Goal: Task Accomplishment & Management: Manage account settings

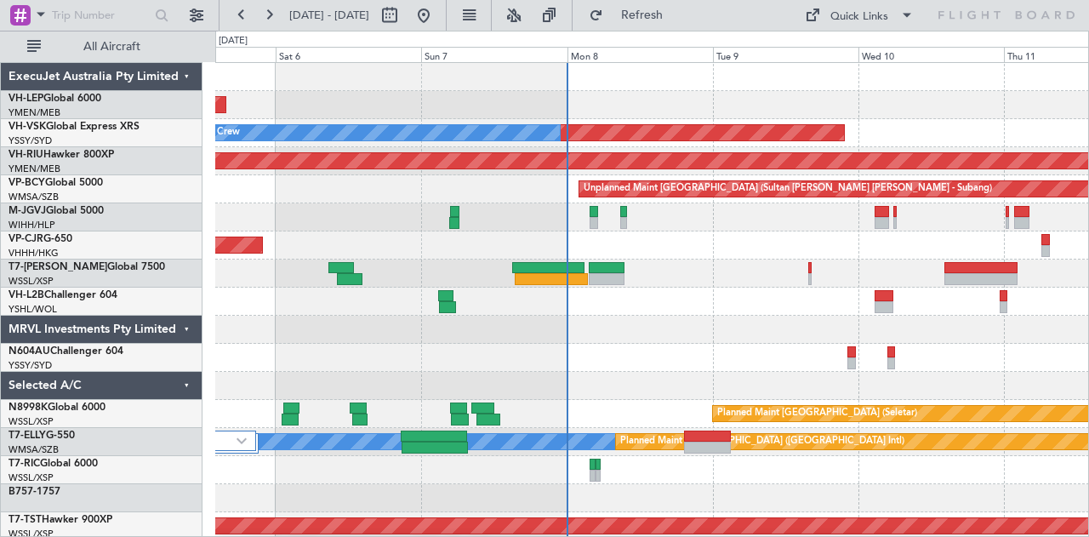
click at [340, 246] on div "Planned Maint [GEOGRAPHIC_DATA] ([GEOGRAPHIC_DATA] Intl)" at bounding box center [652, 246] width 874 height 28
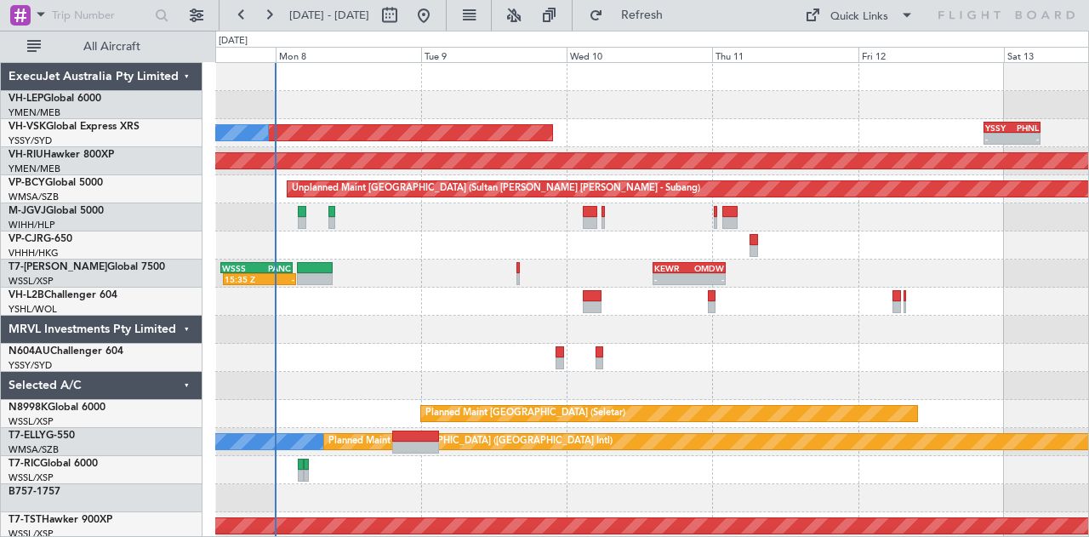
click at [632, 129] on div "Unplanned Maint Sydney ([PERSON_NAME] Intl) No Crew - - YSSY 20:50 Z PHNL 06:05…" at bounding box center [652, 526] width 874 height 927
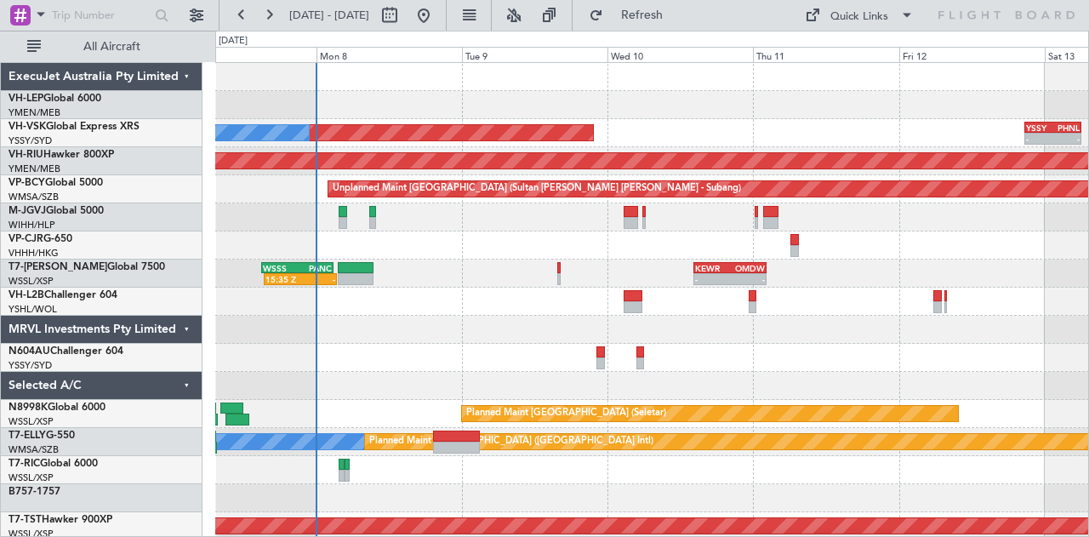
click at [587, 94] on div at bounding box center [652, 105] width 874 height 28
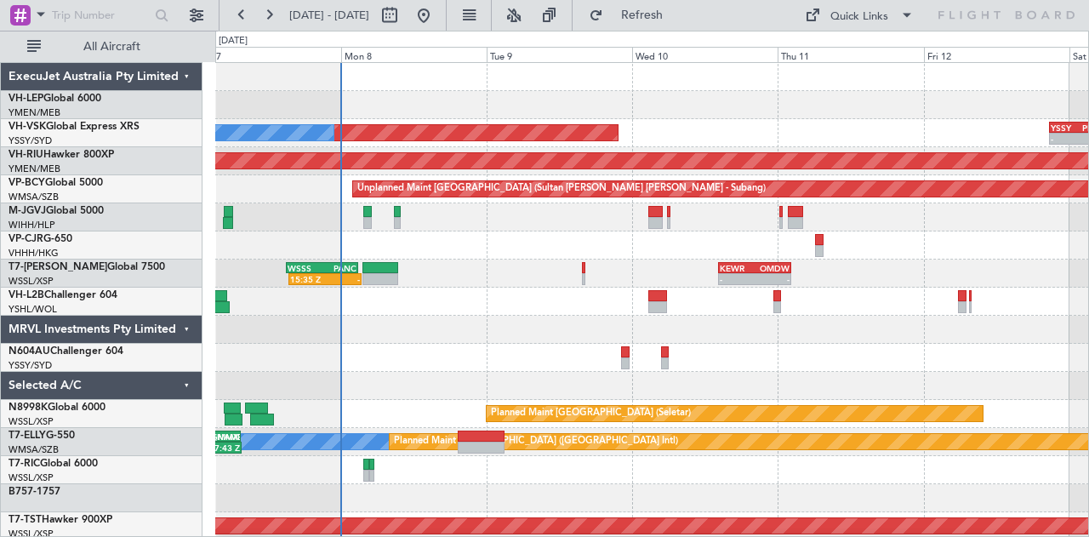
click at [395, 98] on div "Unplanned Maint Wichita (Wichita Mid-continent)" at bounding box center [652, 105] width 874 height 28
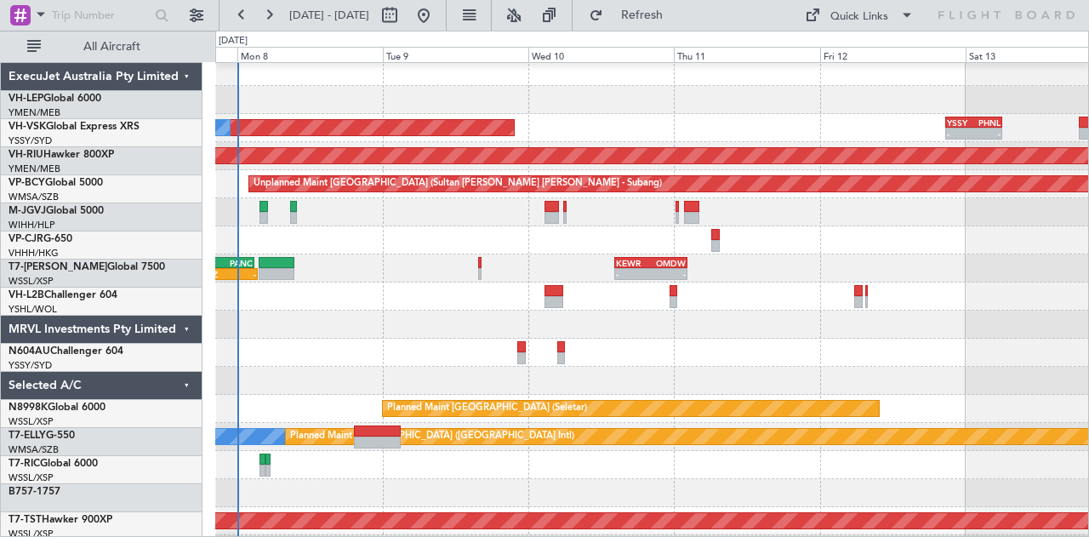
scroll to position [5, 0]
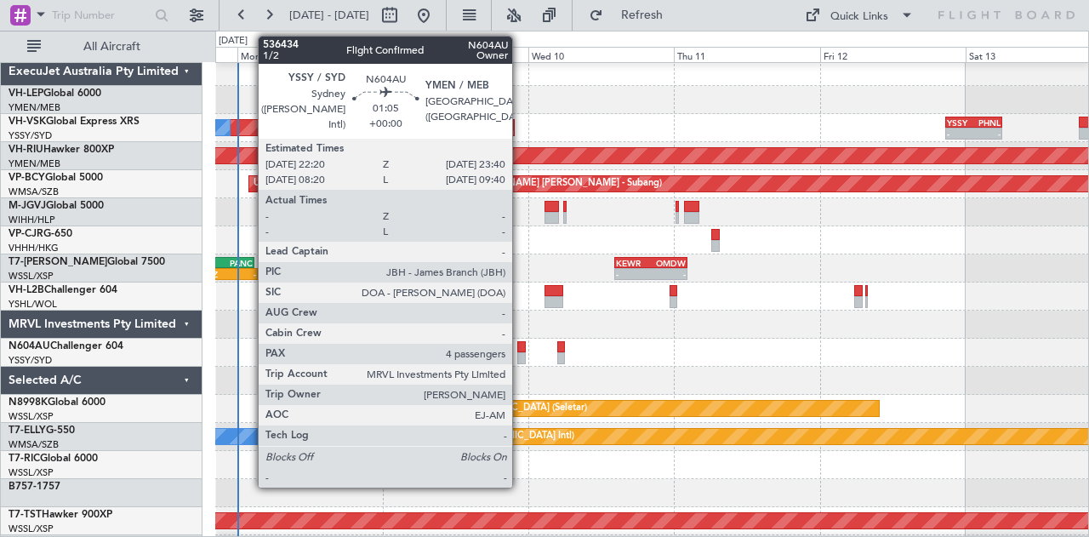
click at [521, 346] on div at bounding box center [521, 347] width 9 height 12
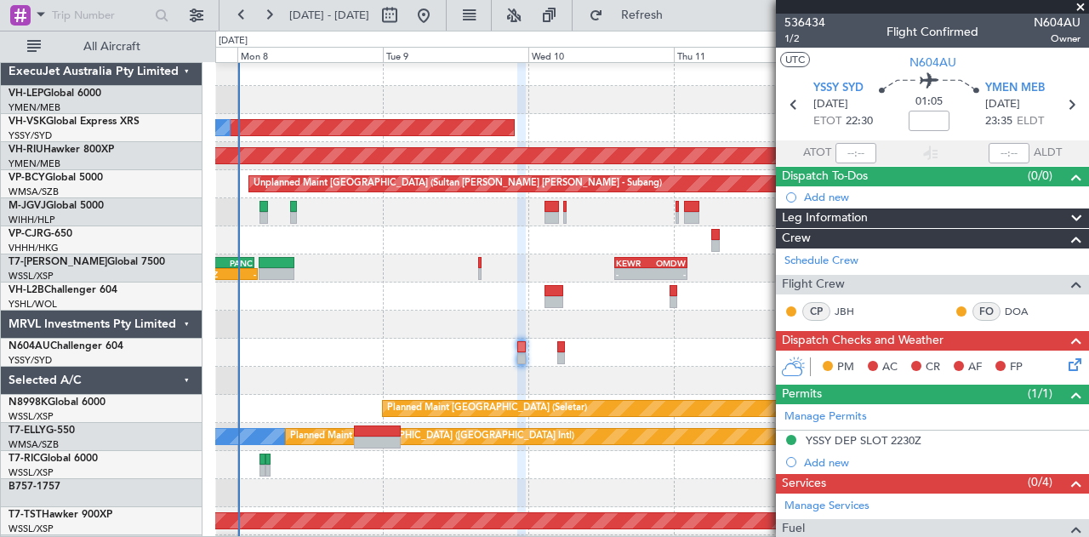
click at [588, 367] on div at bounding box center [652, 353] width 874 height 28
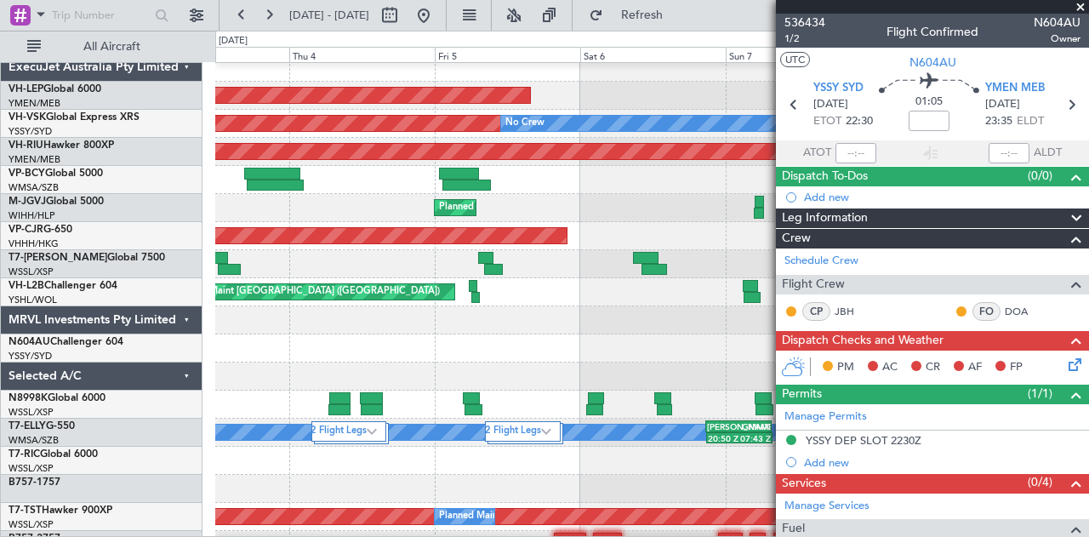
click at [789, 336] on fb-app "[DATE] - [DATE] Refresh Quick Links All Aircraft Unplanned Maint Wichita (Wichi…" at bounding box center [544, 275] width 1089 height 524
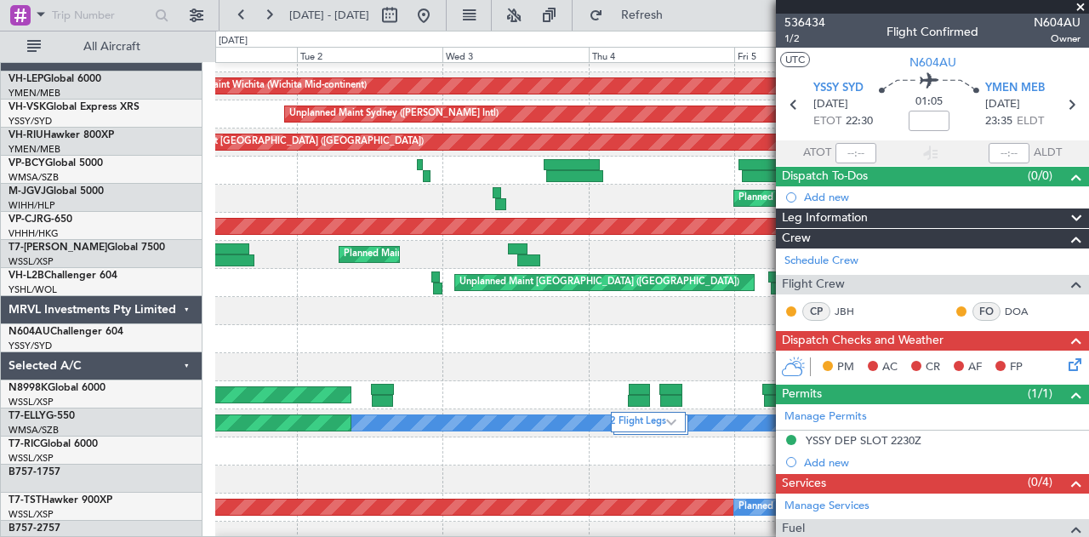
click at [756, 335] on div at bounding box center [652, 339] width 874 height 28
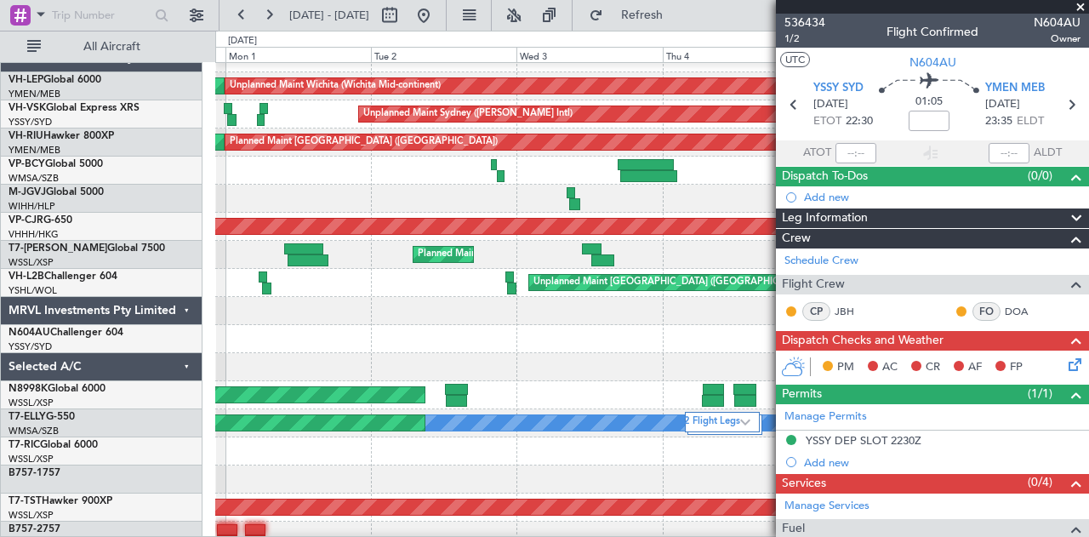
click at [724, 353] on div at bounding box center [652, 339] width 874 height 28
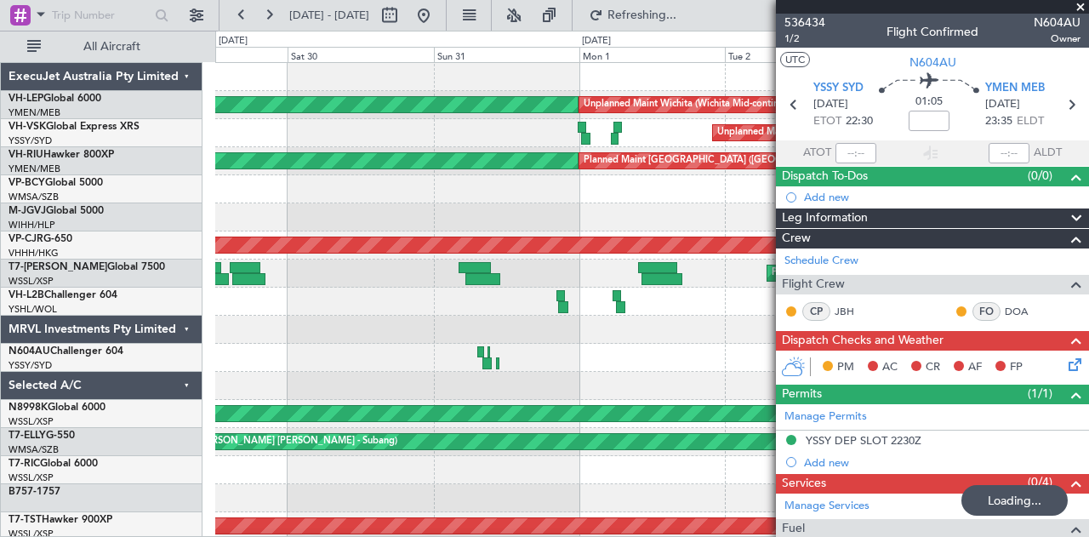
click at [217, 345] on div at bounding box center [652, 358] width 874 height 28
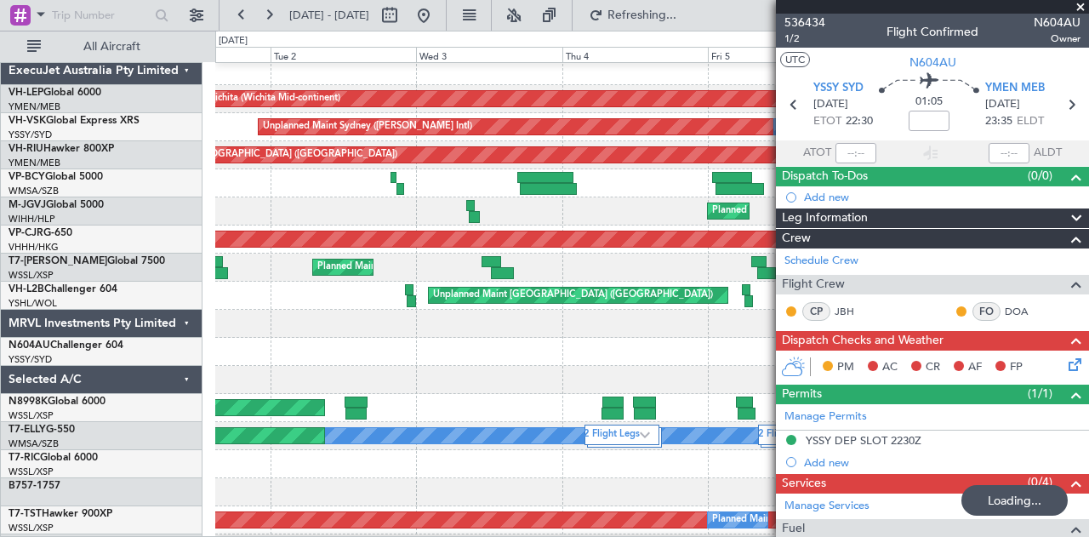
click at [223, 348] on div at bounding box center [652, 352] width 874 height 28
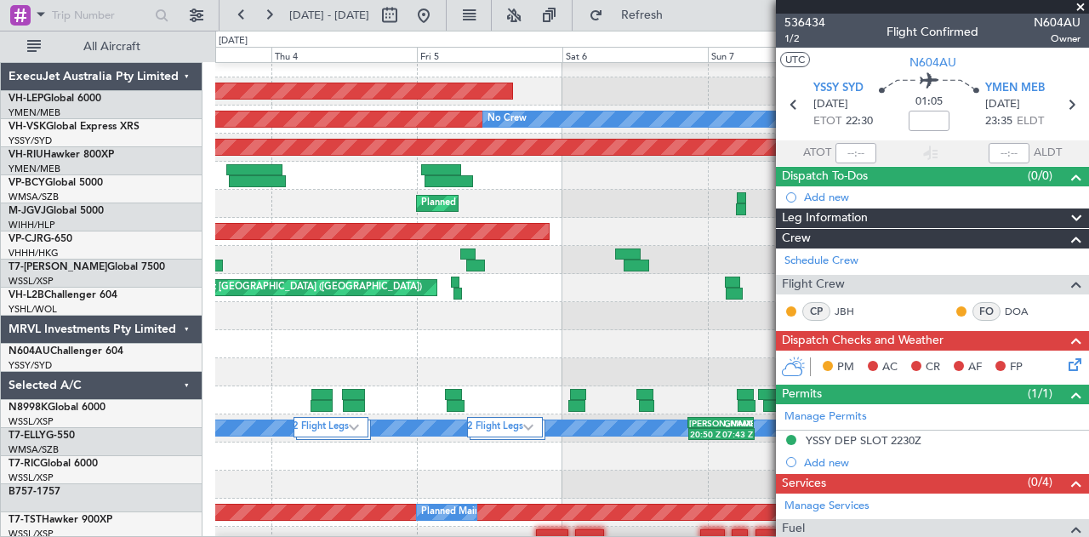
click at [226, 375] on div at bounding box center [652, 372] width 874 height 28
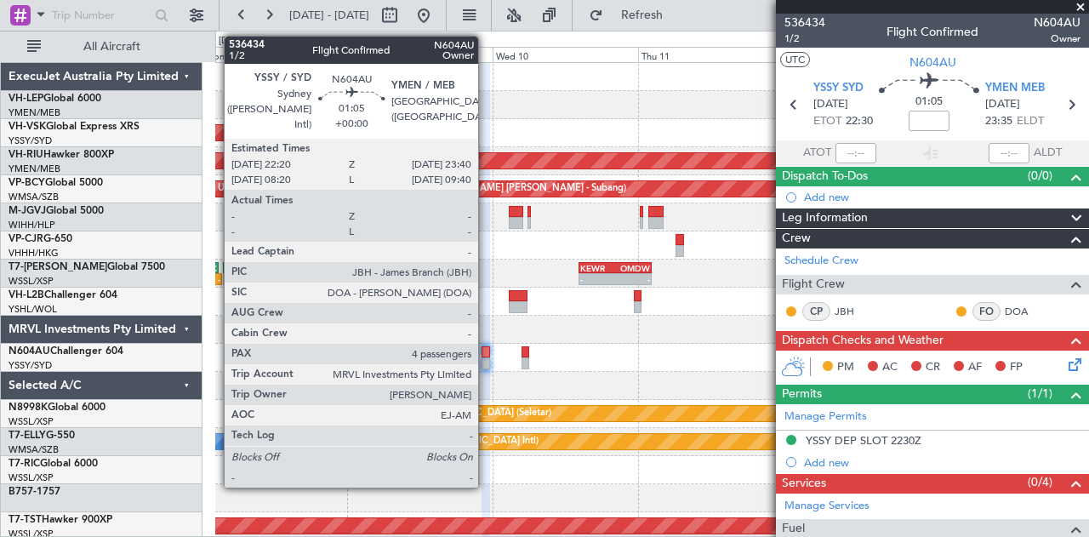
click at [487, 360] on div at bounding box center [486, 363] width 9 height 12
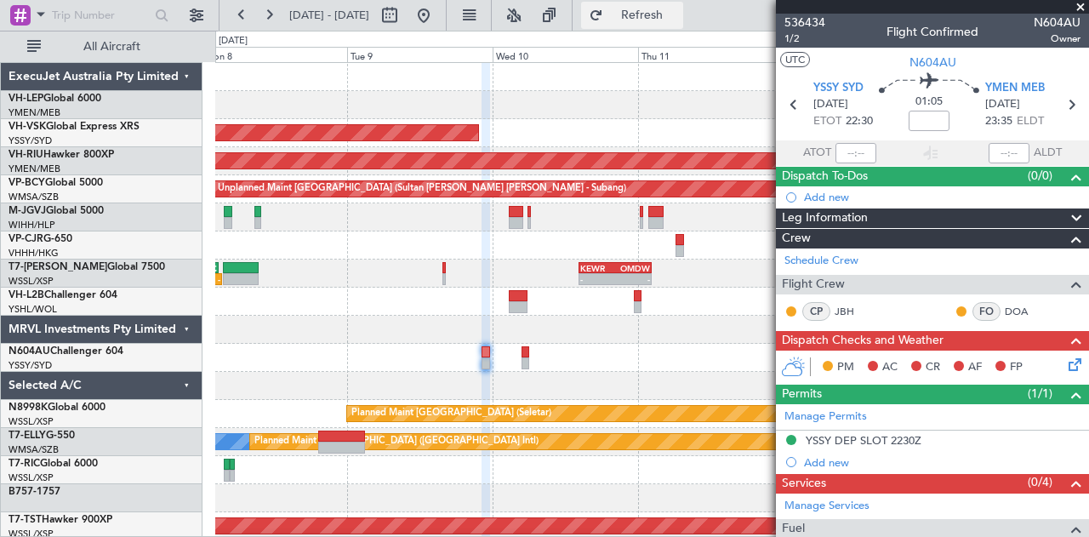
click at [660, 19] on span "Refresh" at bounding box center [642, 15] width 71 height 12
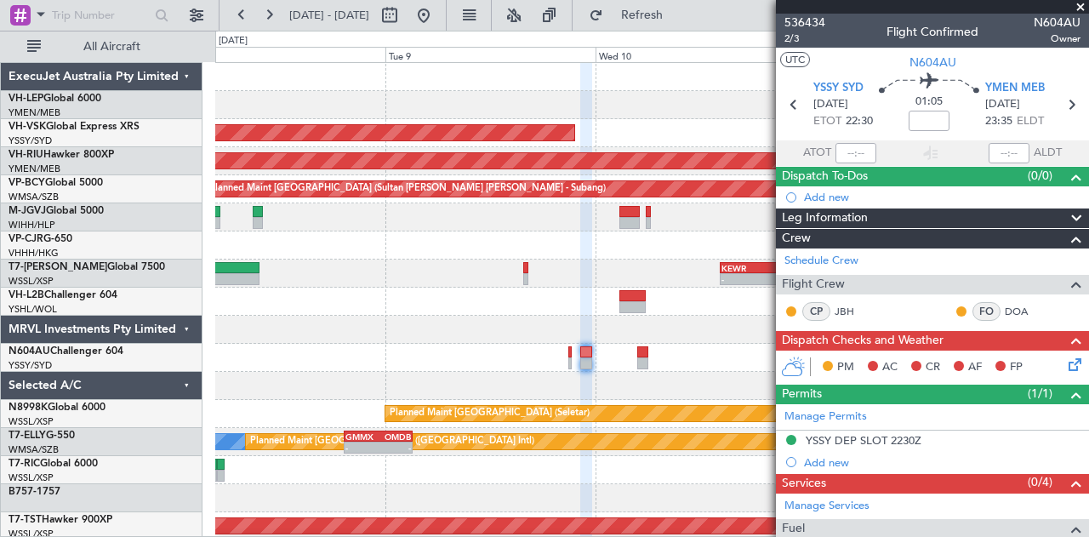
click at [492, 369] on div at bounding box center [652, 358] width 874 height 28
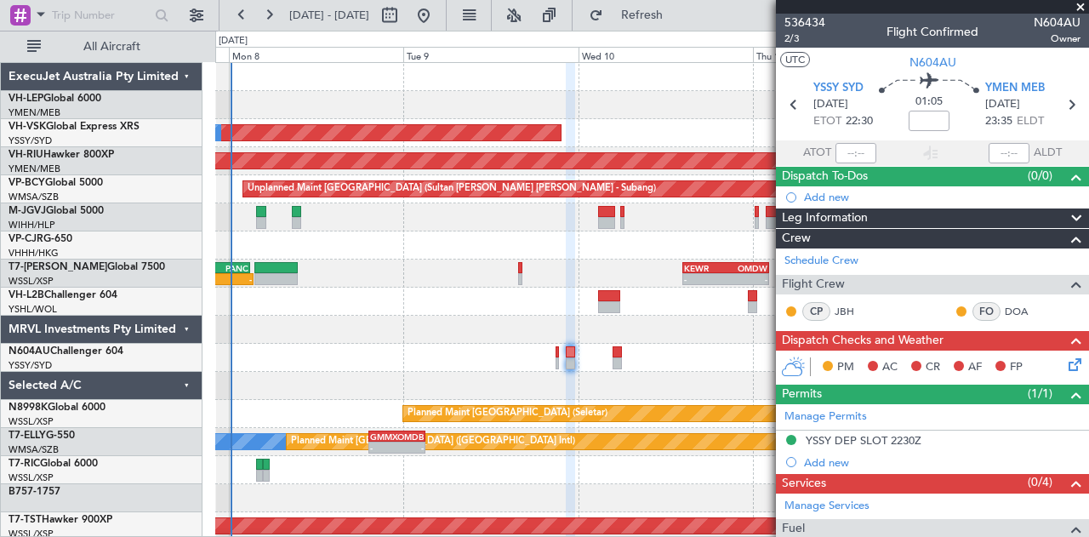
scroll to position [3, 0]
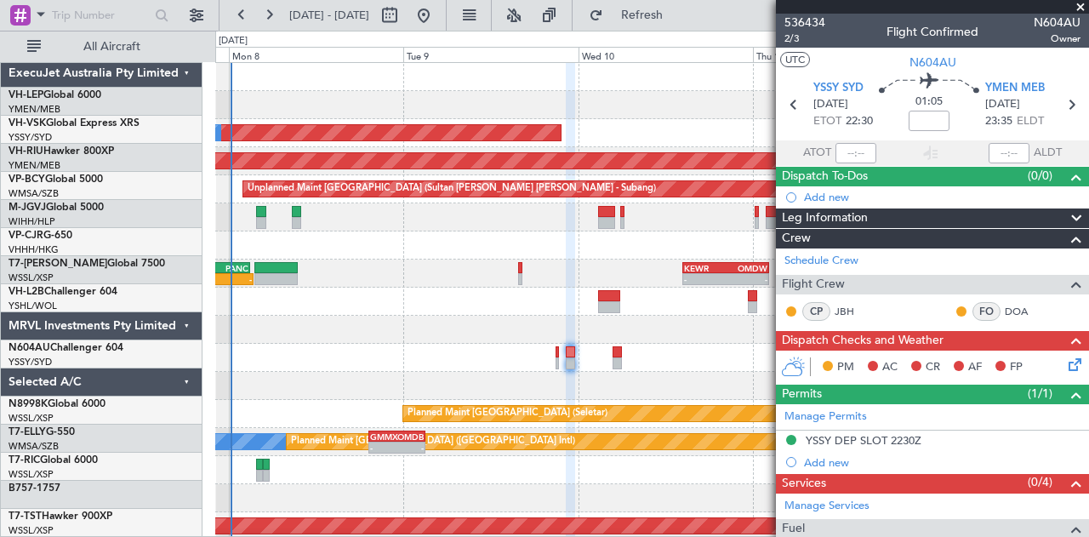
click at [538, 372] on div at bounding box center [652, 386] width 874 height 28
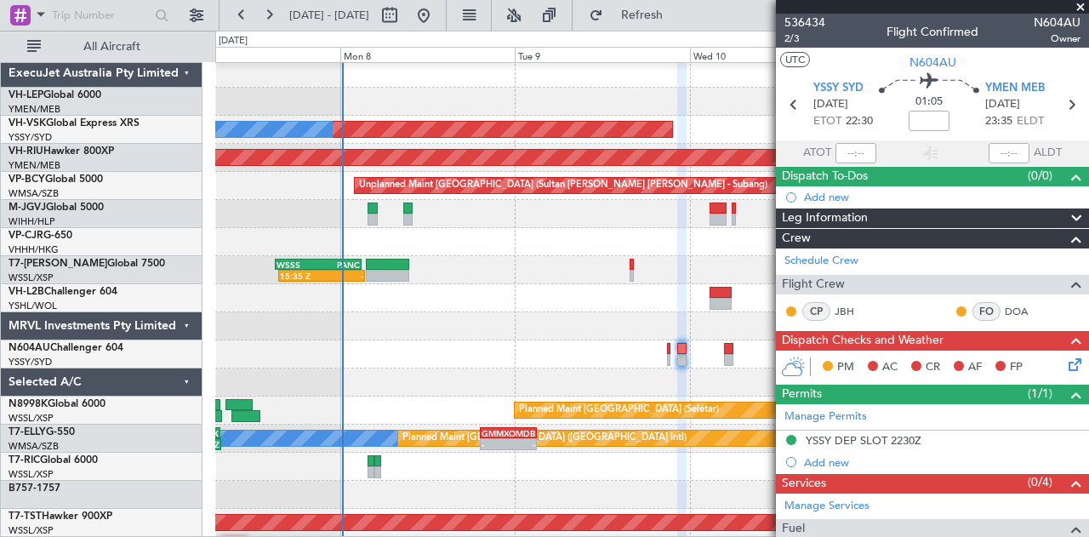
click at [375, 350] on div at bounding box center [652, 354] width 874 height 28
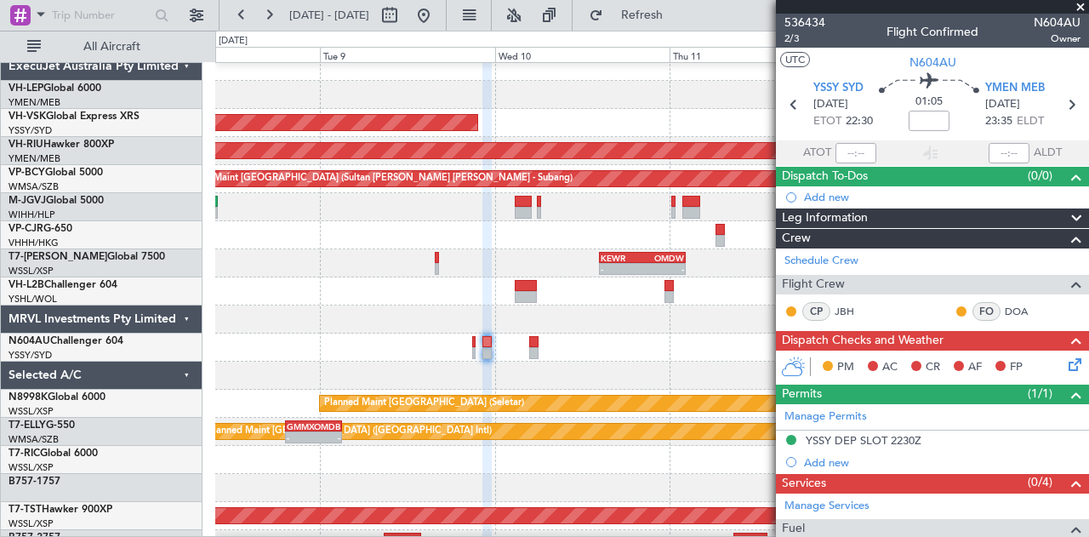
scroll to position [0, 0]
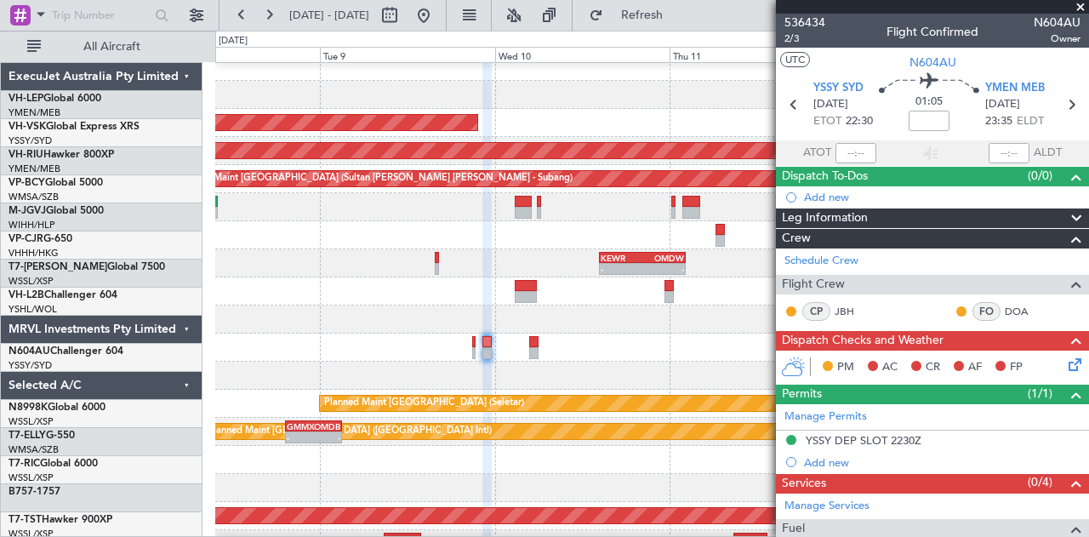
click at [336, 391] on div "Unplanned Maint Sydney ([PERSON_NAME] Intl) YSSY 20:50 Z PHNL 06:05 Z - - No Cr…" at bounding box center [652, 516] width 874 height 927
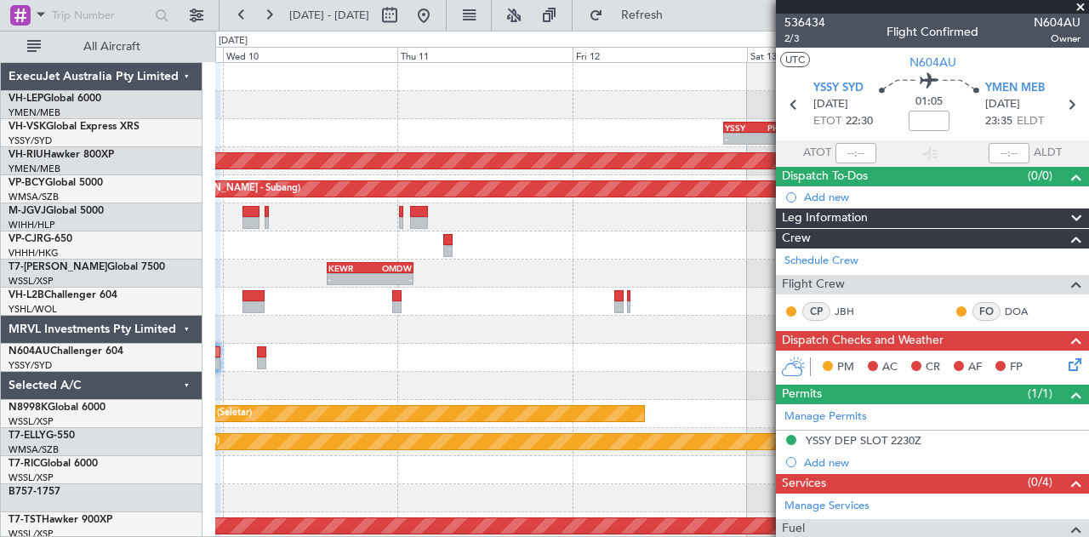
click at [592, 113] on div at bounding box center [652, 105] width 874 height 28
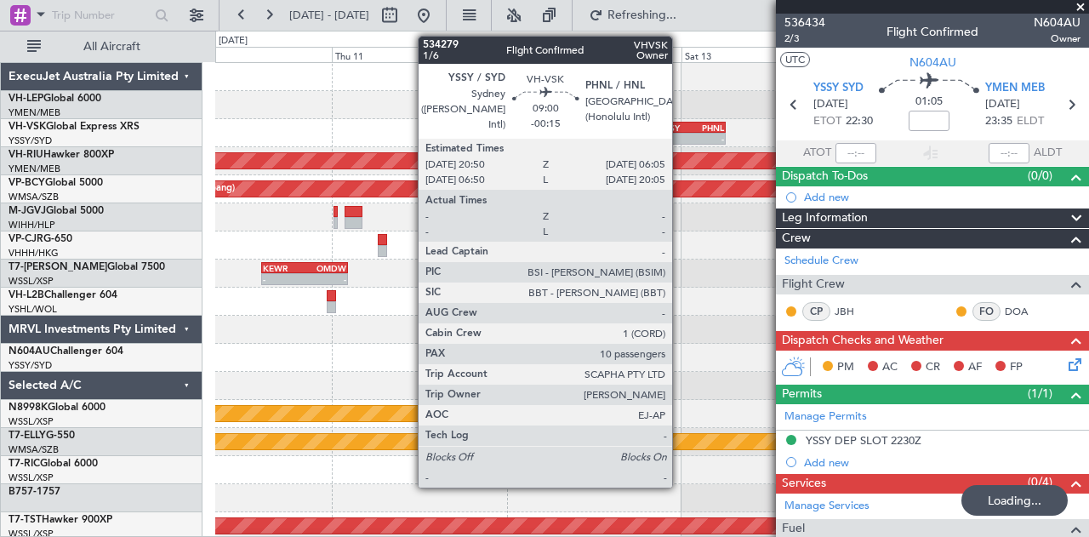
click at [681, 123] on div "YSSY" at bounding box center [676, 128] width 32 height 10
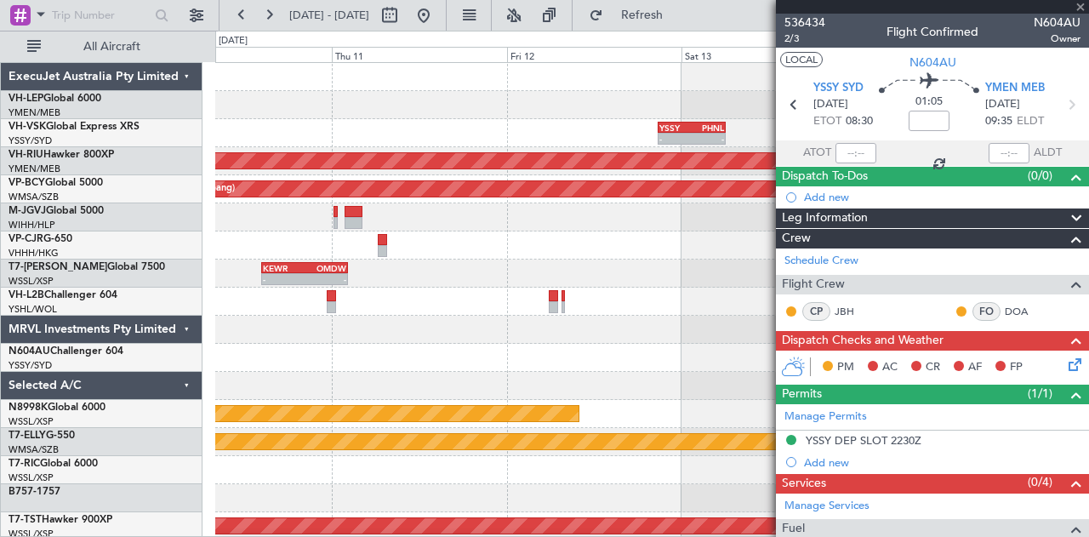
type input "-00:15"
type input "10"
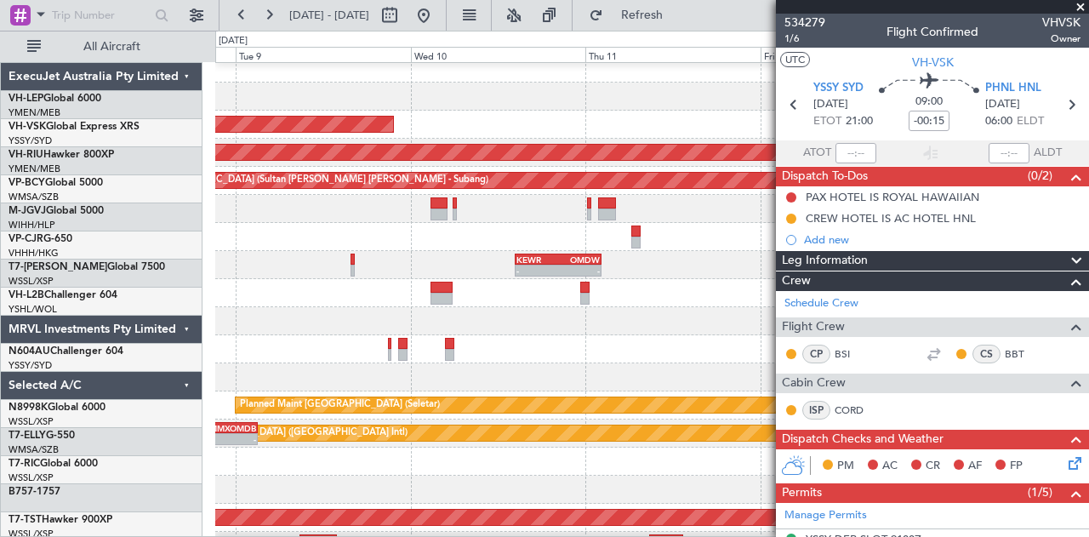
click at [689, 316] on div at bounding box center [652, 321] width 874 height 28
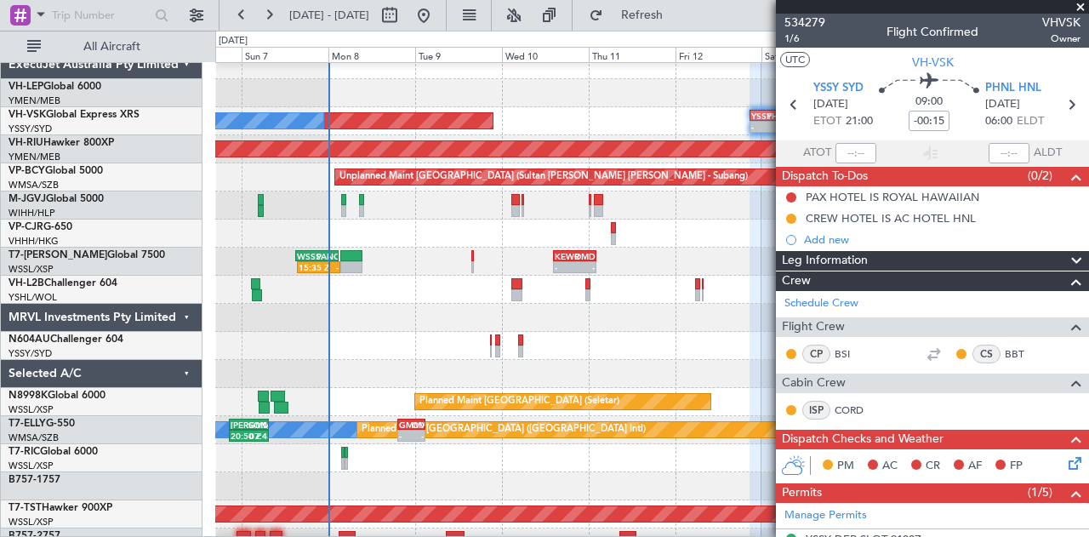
click at [444, 343] on div at bounding box center [652, 346] width 874 height 28
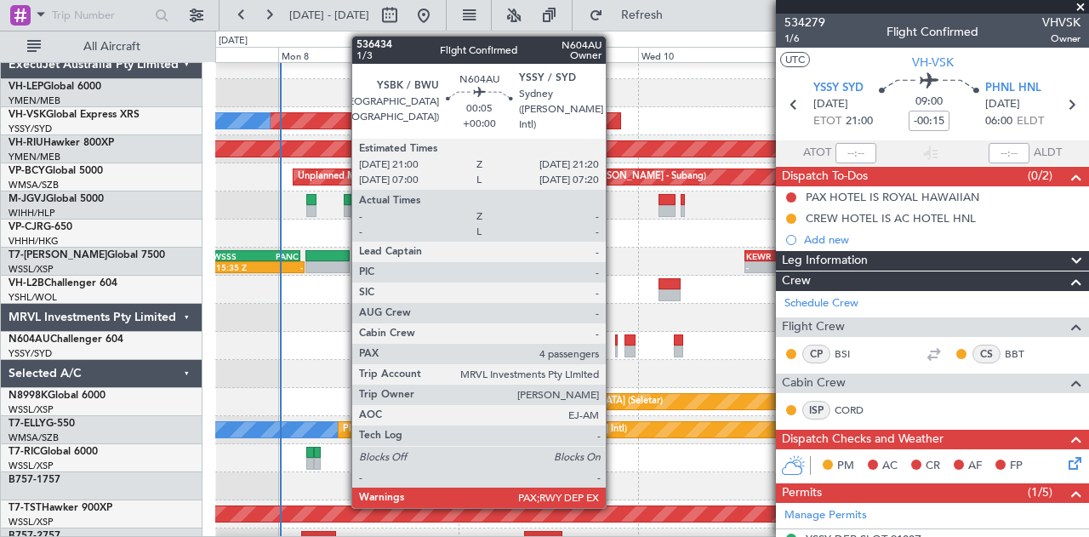
click at [615, 340] on div at bounding box center [616, 340] width 3 height 12
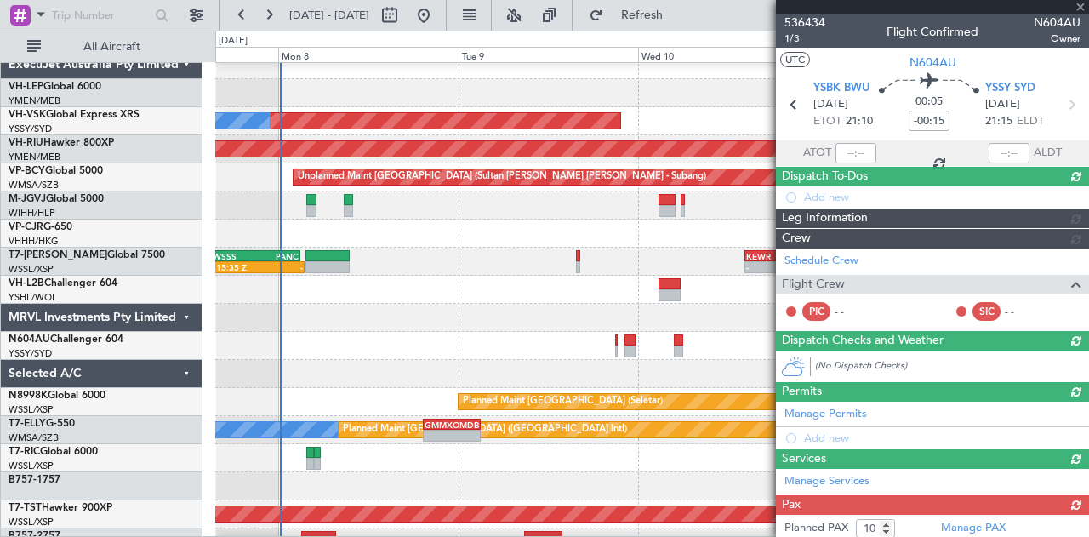
type input "4"
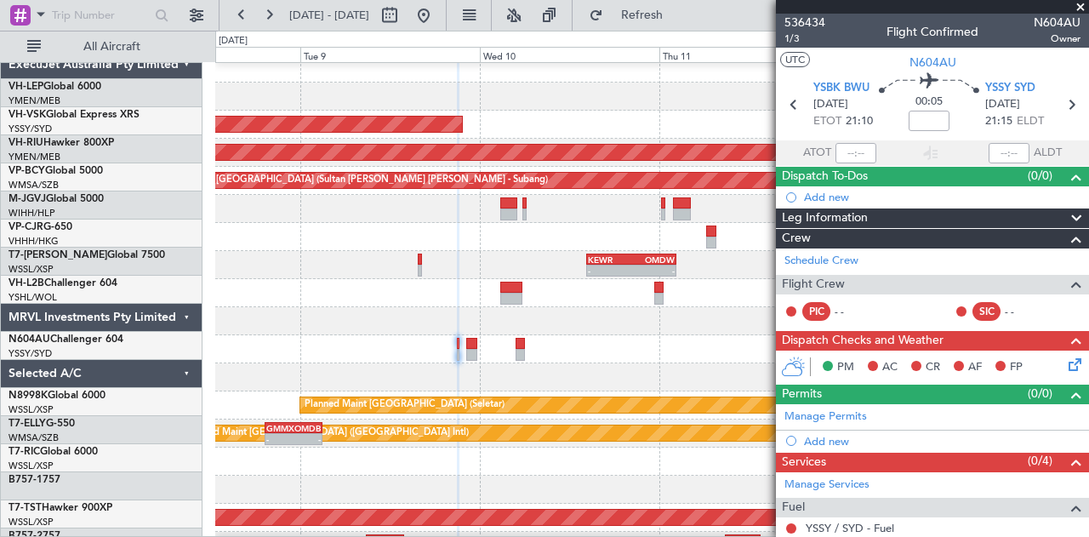
scroll to position [3, 0]
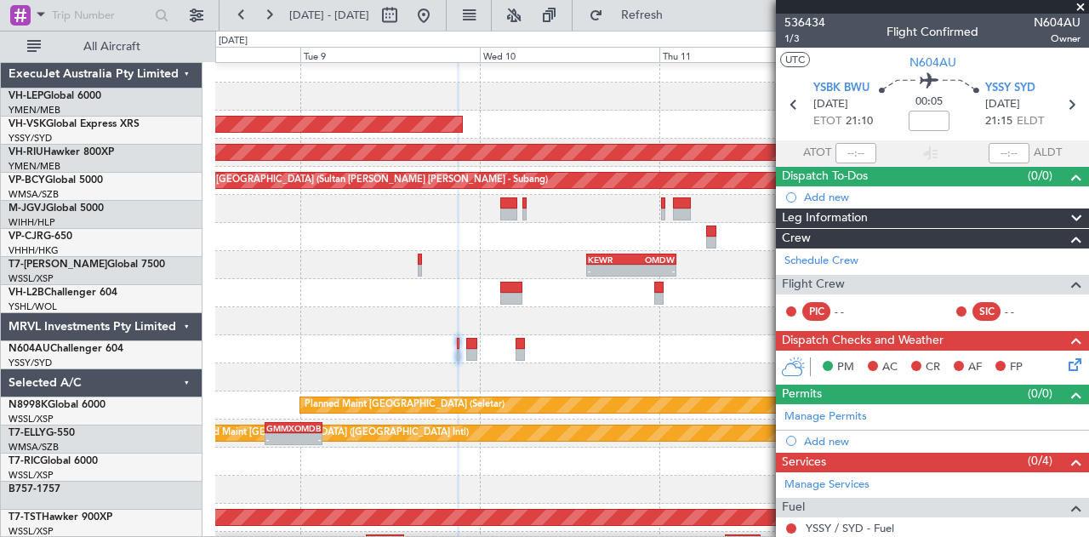
click at [491, 358] on div at bounding box center [652, 349] width 874 height 28
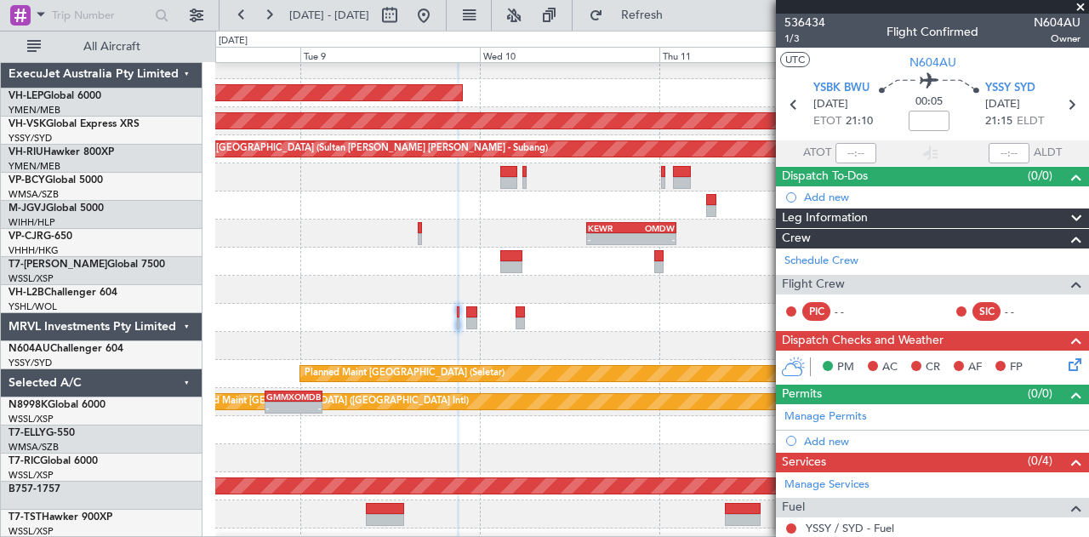
scroll to position [49, 0]
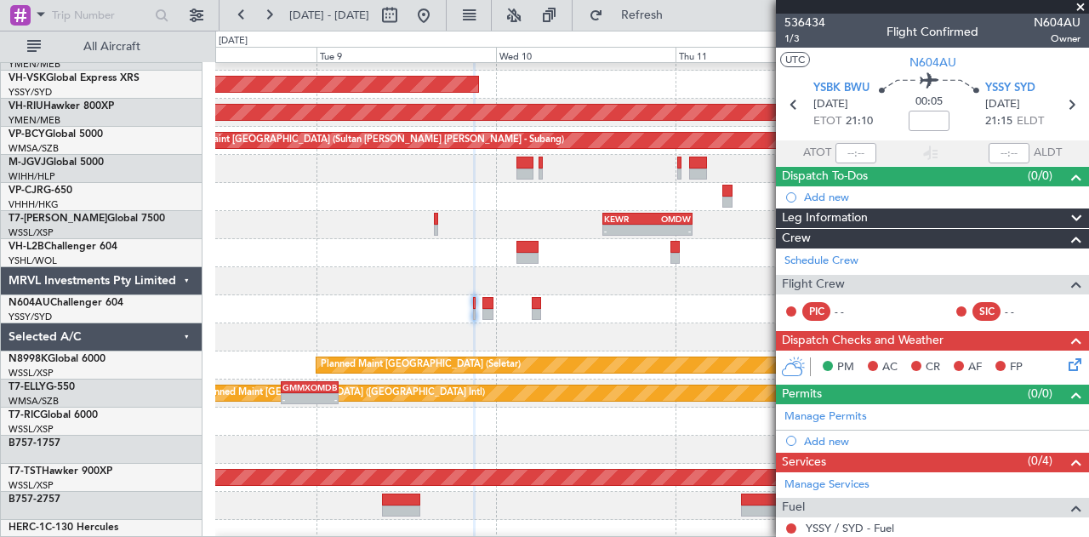
click at [685, 326] on div at bounding box center [652, 337] width 874 height 28
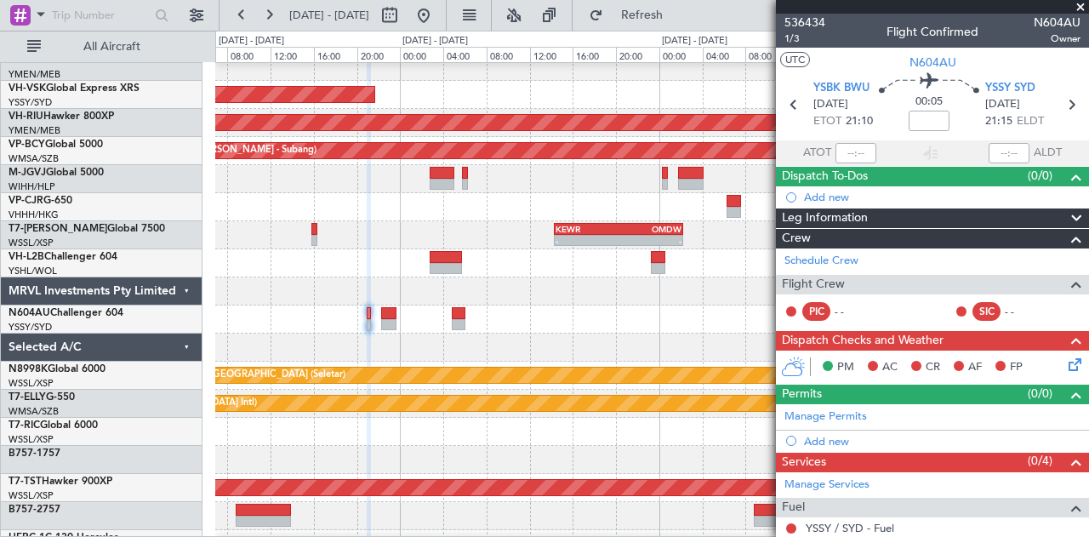
click at [321, 314] on div at bounding box center [652, 320] width 874 height 28
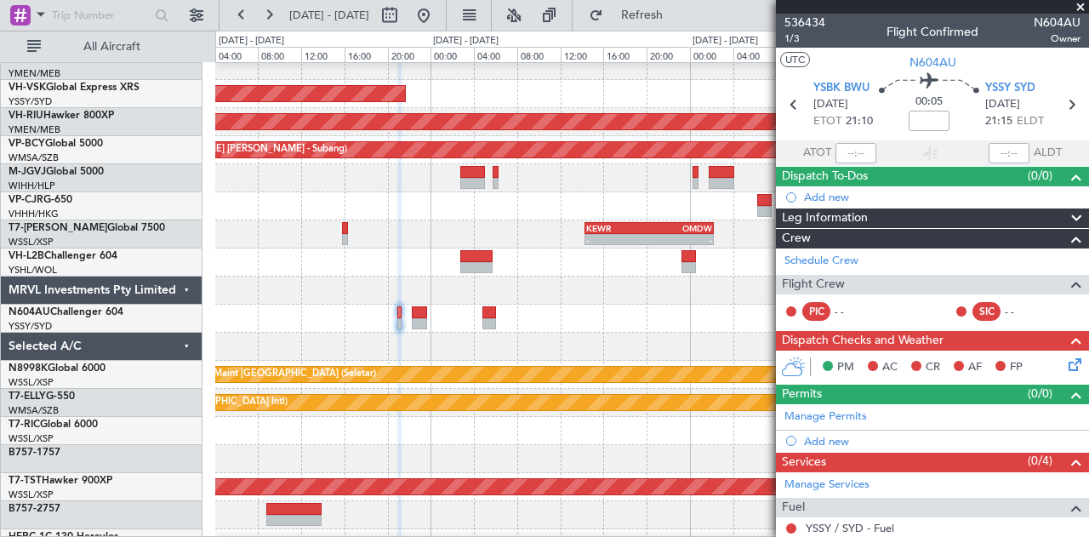
click at [374, 340] on div at bounding box center [652, 347] width 874 height 28
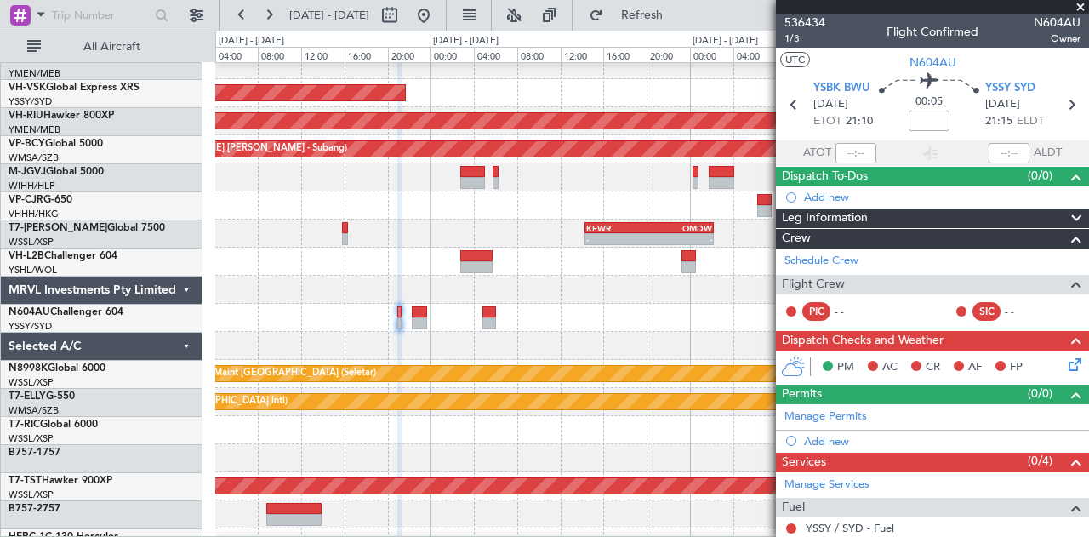
click at [409, 332] on div at bounding box center [652, 318] width 874 height 28
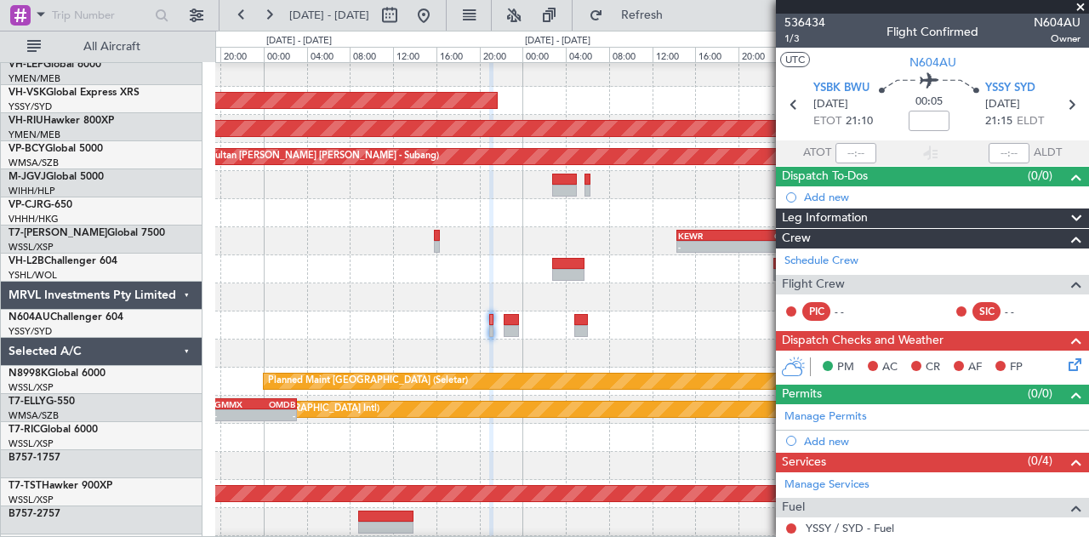
scroll to position [31, 0]
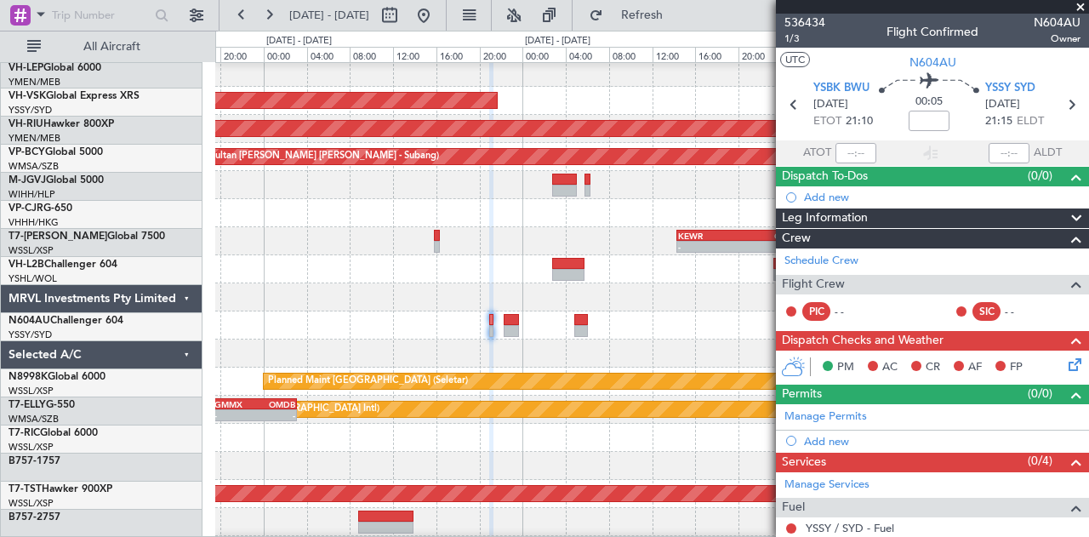
click at [591, 346] on div at bounding box center [652, 354] width 874 height 28
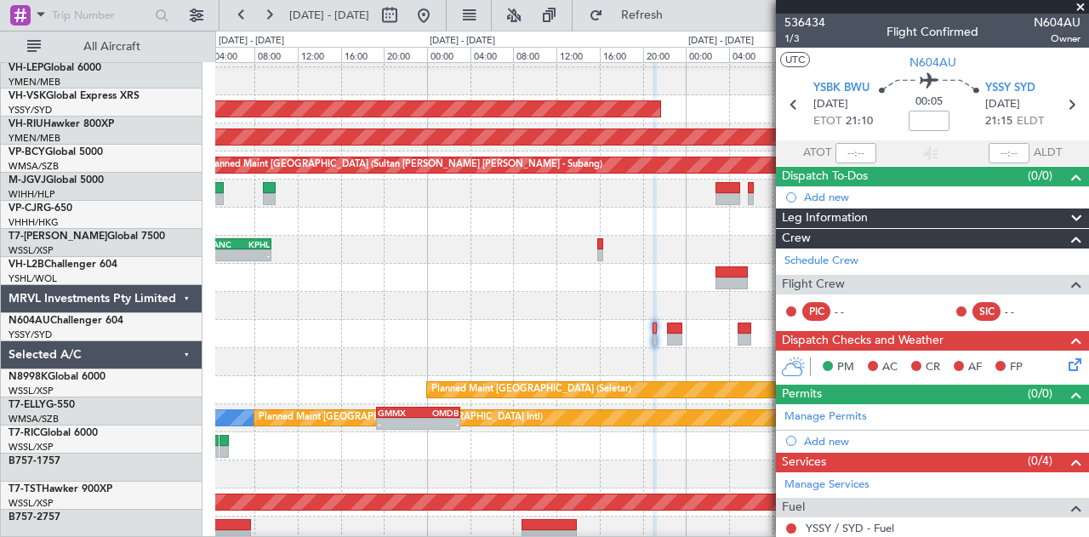
scroll to position [24, 0]
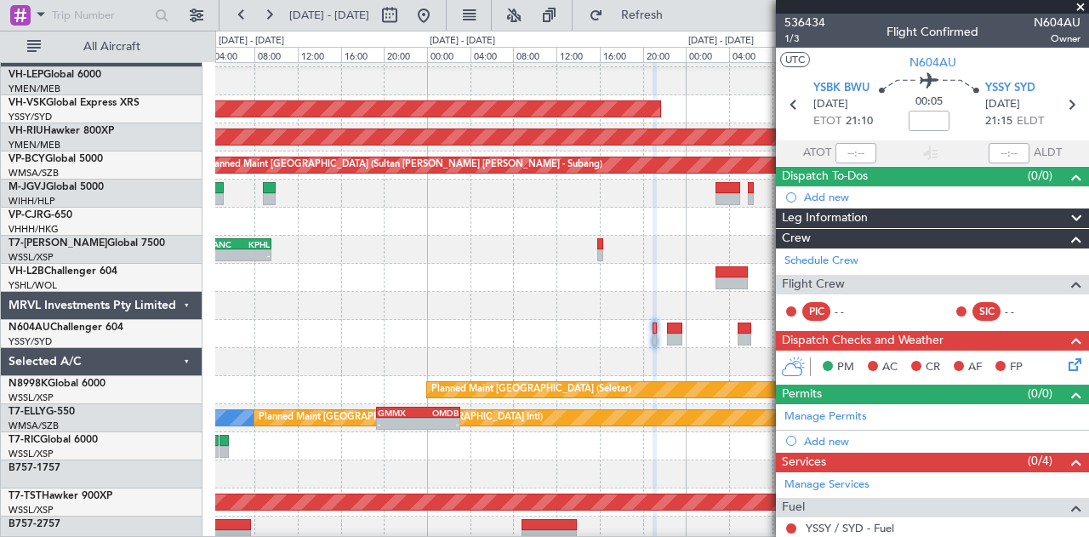
click at [513, 250] on div "- - KEWR 14:20 Z OMDW 02:15 Z PANC 03:40 Z KPHL 09:35 Z - - 15:35 Z - WSSS 15:0…" at bounding box center [652, 250] width 874 height 28
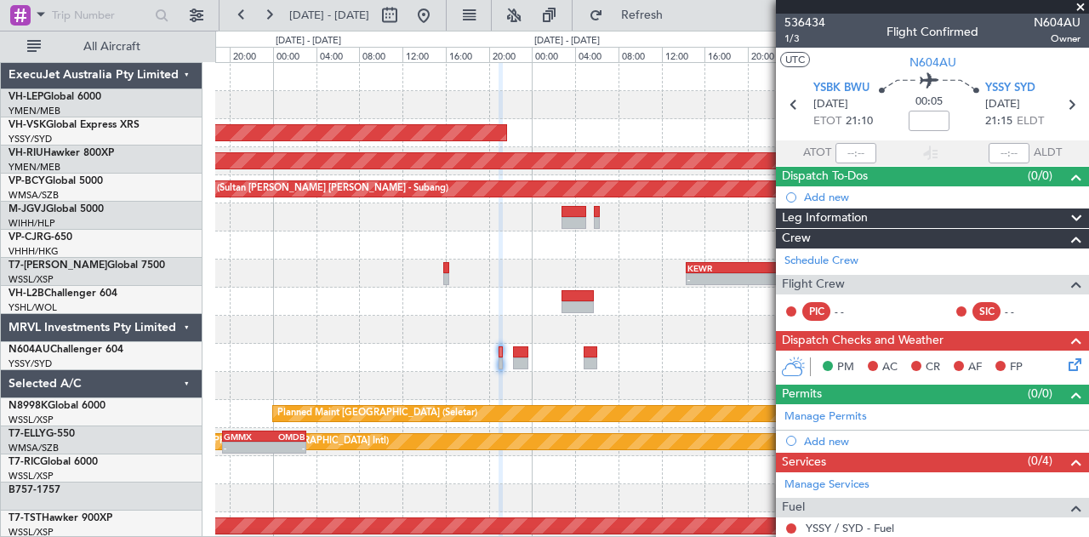
scroll to position [0, 0]
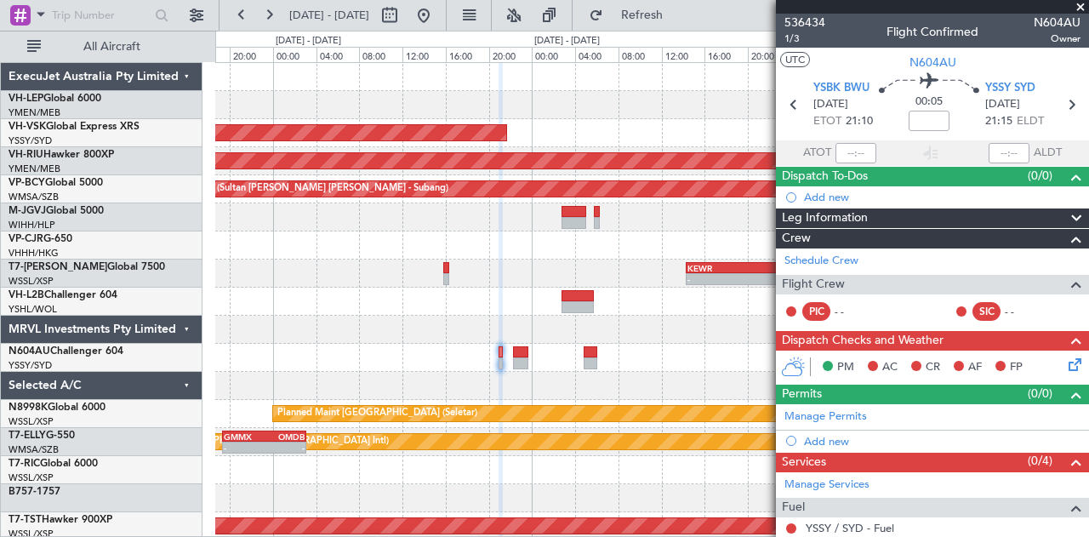
click at [366, 254] on div at bounding box center [652, 246] width 874 height 28
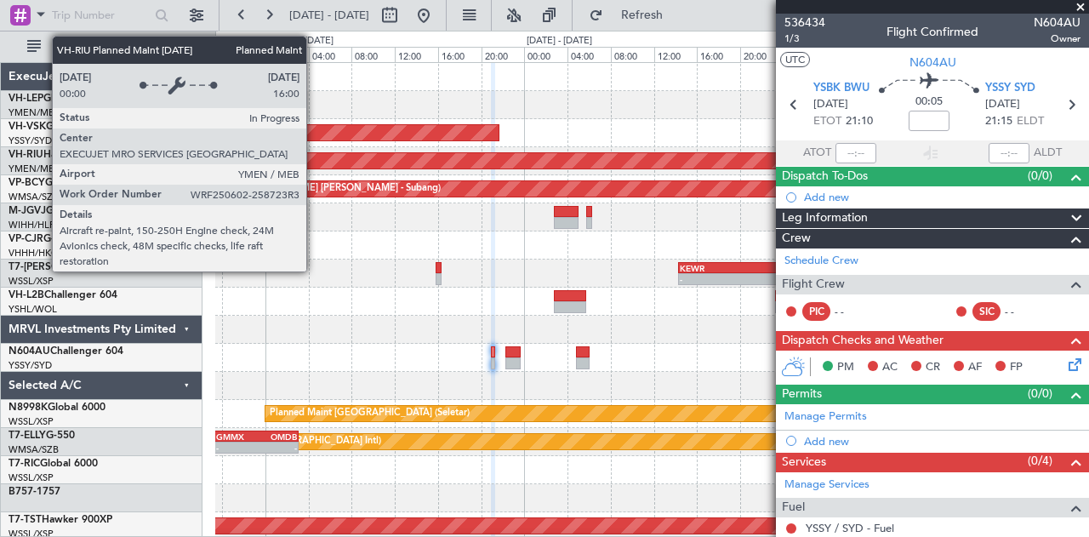
click at [1061, 343] on fb-app "[DATE] - [DATE] Refresh Quick Links All Aircraft Unplanned Maint Sydney ([PERSO…" at bounding box center [544, 275] width 1089 height 524
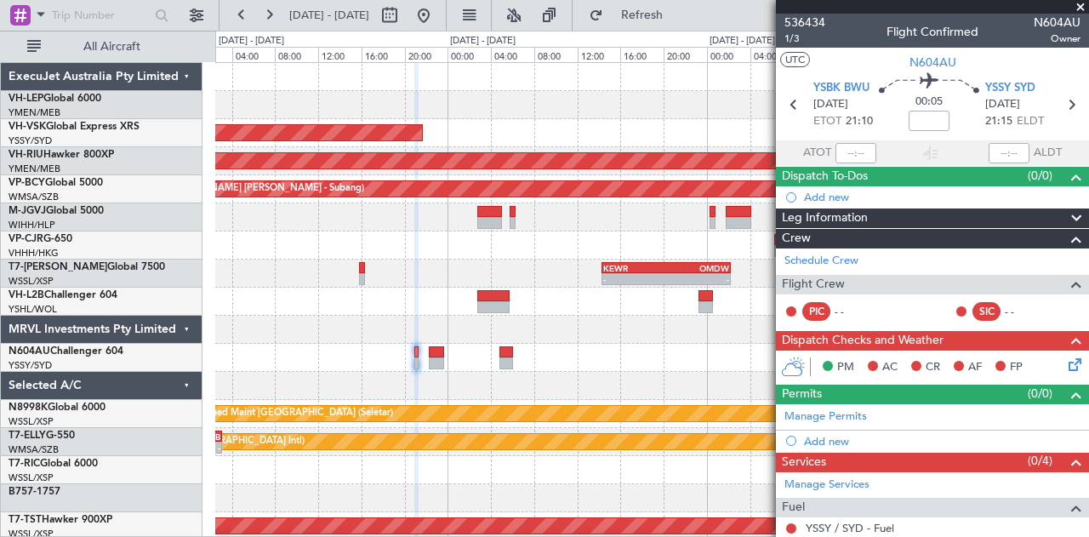
click at [0, 214] on div "Unplanned Maint Sydney ([PERSON_NAME] Intl) YSSY 20:50 Z PHNL 06:05 Z - - Plann…" at bounding box center [544, 284] width 1089 height 506
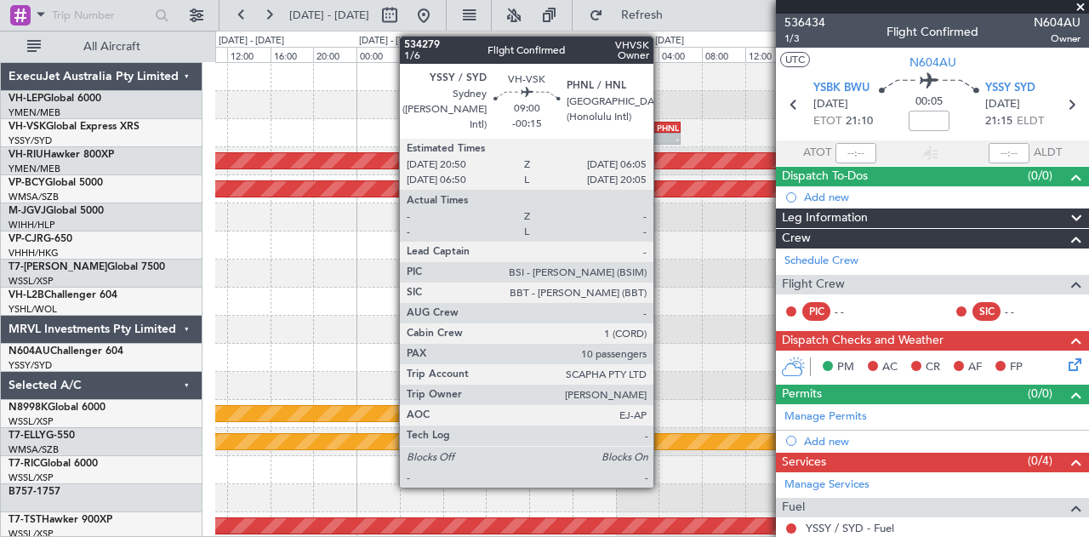
click at [662, 130] on div "PHNL" at bounding box center [655, 128] width 49 height 10
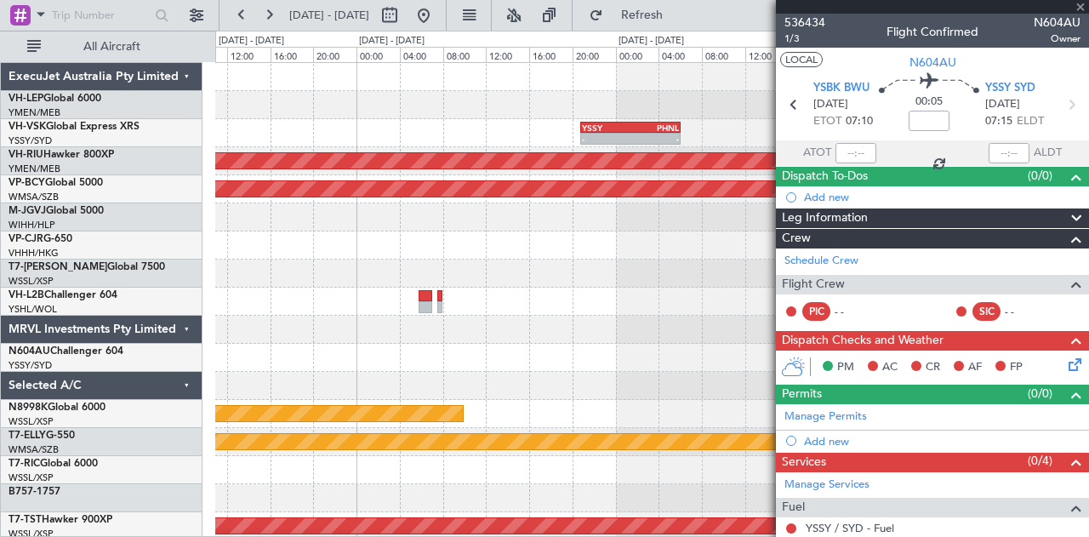
type input "-00:15"
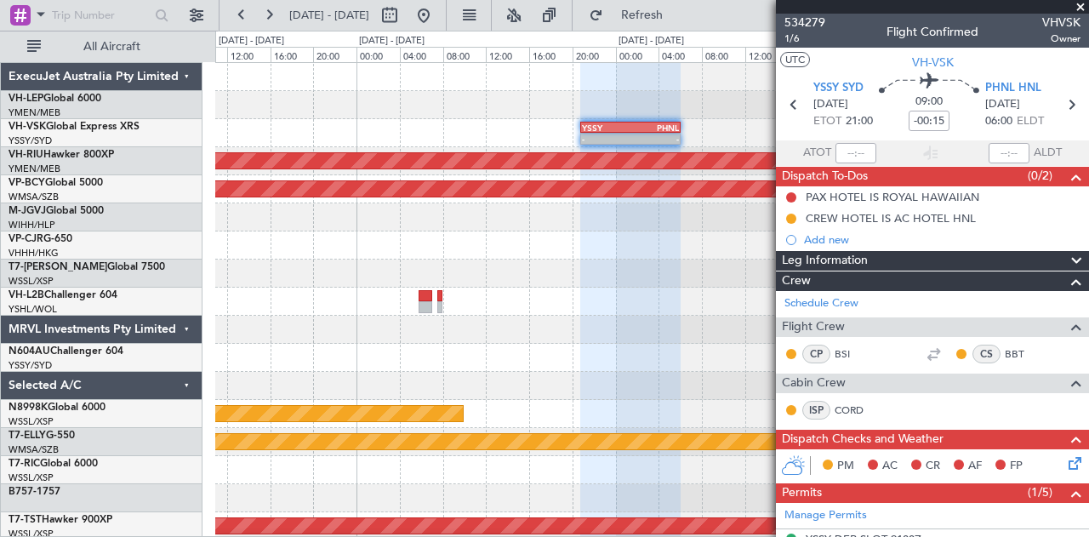
click at [783, 244] on fb-app "[DATE] - [DATE] Refresh Quick Links All Aircraft - - YSSY 20:50 Z PHNL 06:05 Z …" at bounding box center [544, 275] width 1089 height 524
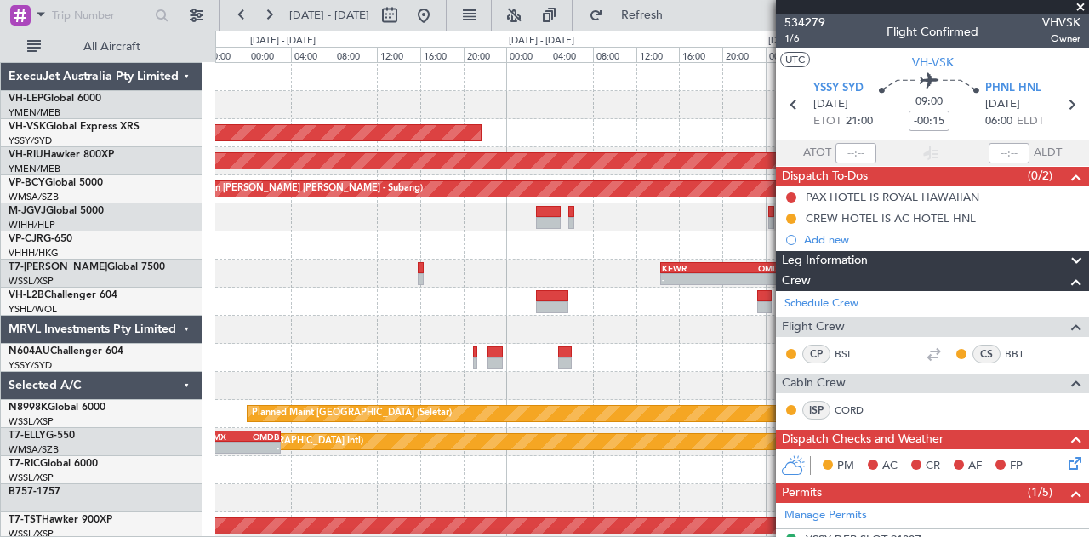
click at [662, 223] on div at bounding box center [652, 217] width 874 height 28
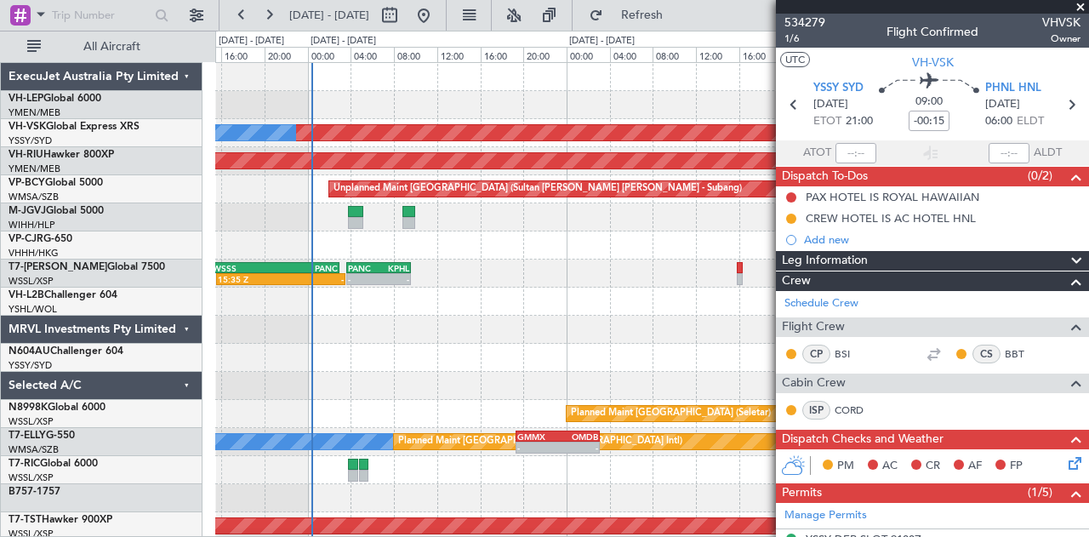
click at [685, 234] on div "Unplanned Maint Sydney ([PERSON_NAME] Intl) No Crew Planned Maint [GEOGRAPHIC_D…" at bounding box center [652, 526] width 874 height 927
click at [611, 277] on div "- - KEWR 14:20 Z OMDW 02:15 Z PANC 03:40 Z KPHL 09:35 Z - - 15:35 Z - WSSS 15:0…" at bounding box center [652, 274] width 874 height 28
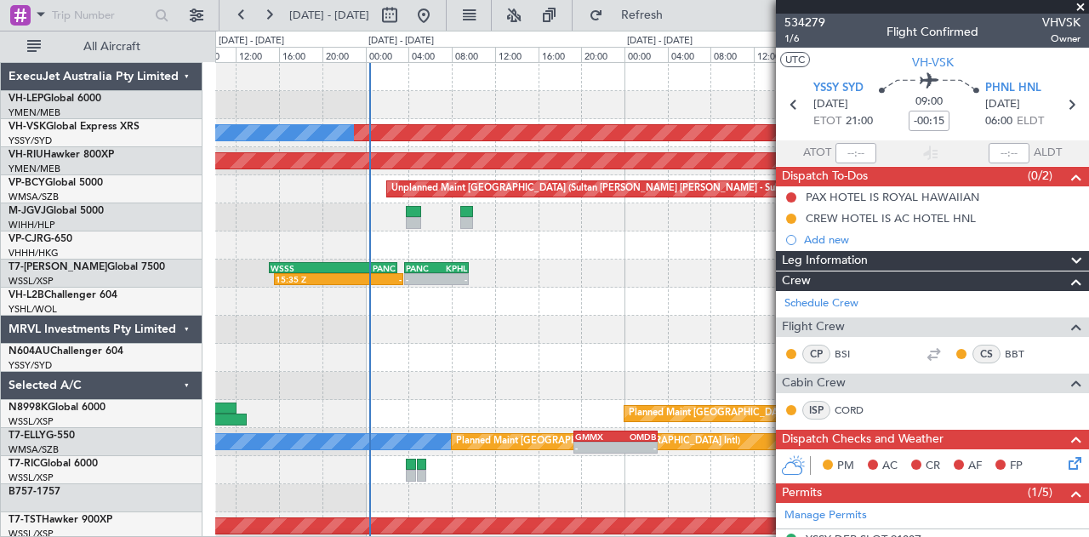
click at [320, 289] on div "Unplanned Maint Sydney ([PERSON_NAME] Intl) No Crew Planned Maint [GEOGRAPHIC_D…" at bounding box center [652, 526] width 874 height 927
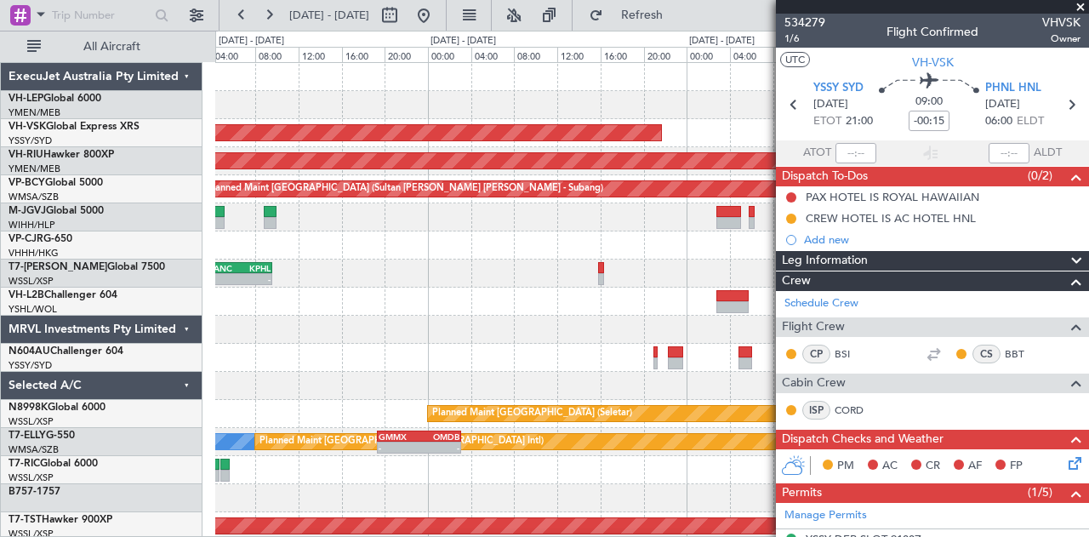
click at [362, 277] on div "- - KEWR 14:20 Z OMDW 02:15 Z PANC 03:40 Z KPHL 09:35 Z - - 15:35 Z - WSSS 15:0…" at bounding box center [652, 274] width 874 height 28
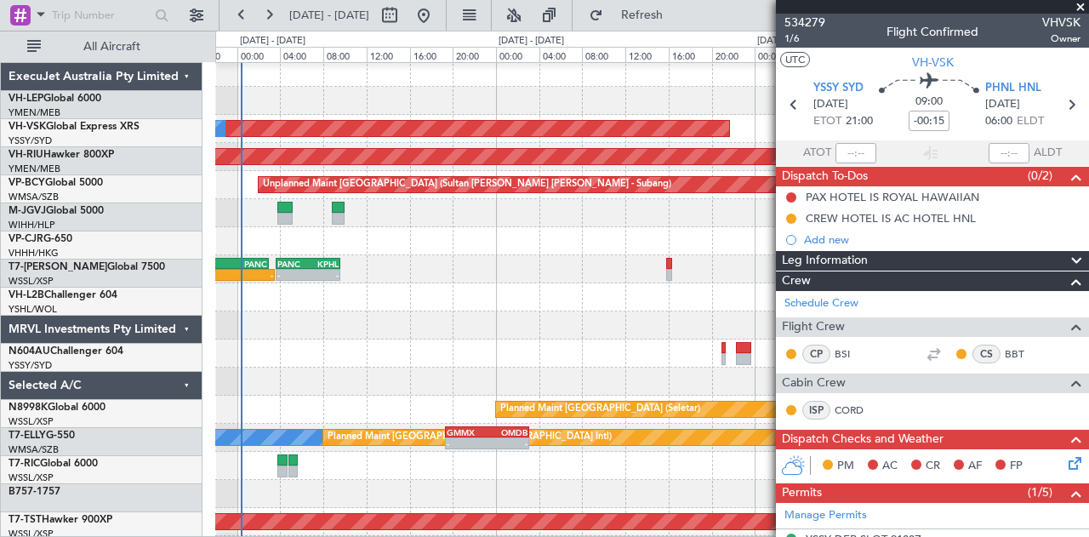
scroll to position [4, 0]
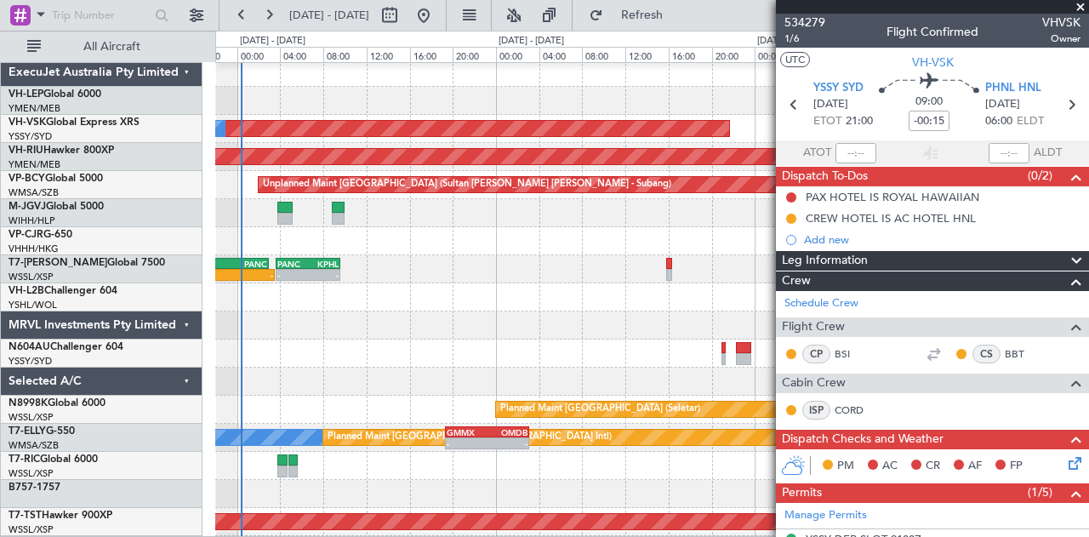
click at [461, 263] on div "- - KEWR 14:20 Z OMDW 02:15 Z PANC 03:40 Z KPHL 09:35 Z - - 15:35 Z - WSSS 15:0…" at bounding box center [652, 269] width 874 height 28
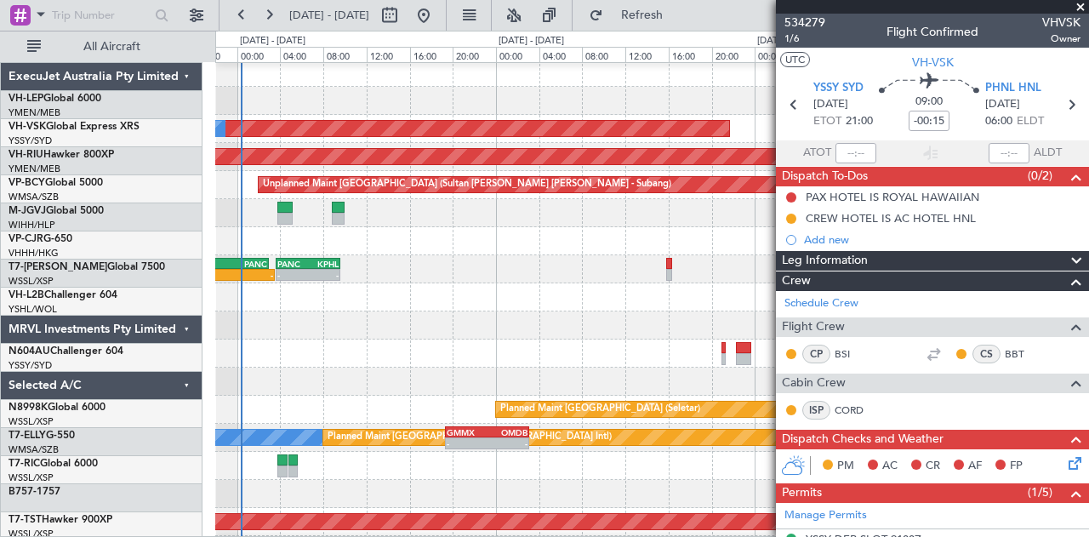
click at [376, 273] on div "- - KEWR 14:20 Z OMDW 02:15 Z PANC 03:40 Z KPHL 09:35 Z - - 15:35 Z - WSSS 15:0…" at bounding box center [652, 269] width 874 height 28
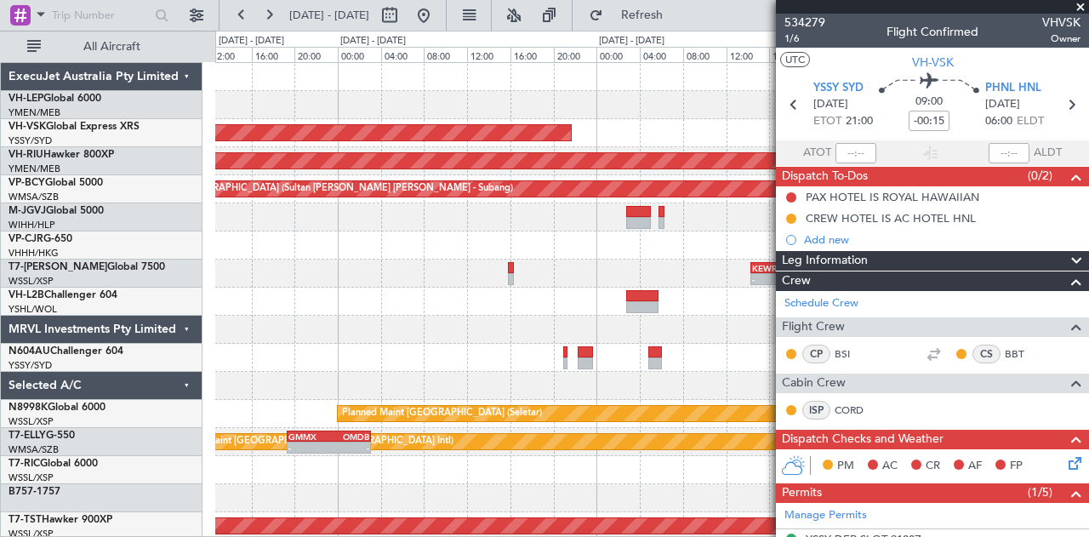
click at [422, 265] on div "- - KEWR 14:20 Z OMDW 02:15 Z PANC 03:40 Z KPHL 09:35 Z - - 15:35 Z - WSSS 15:0…" at bounding box center [652, 274] width 874 height 28
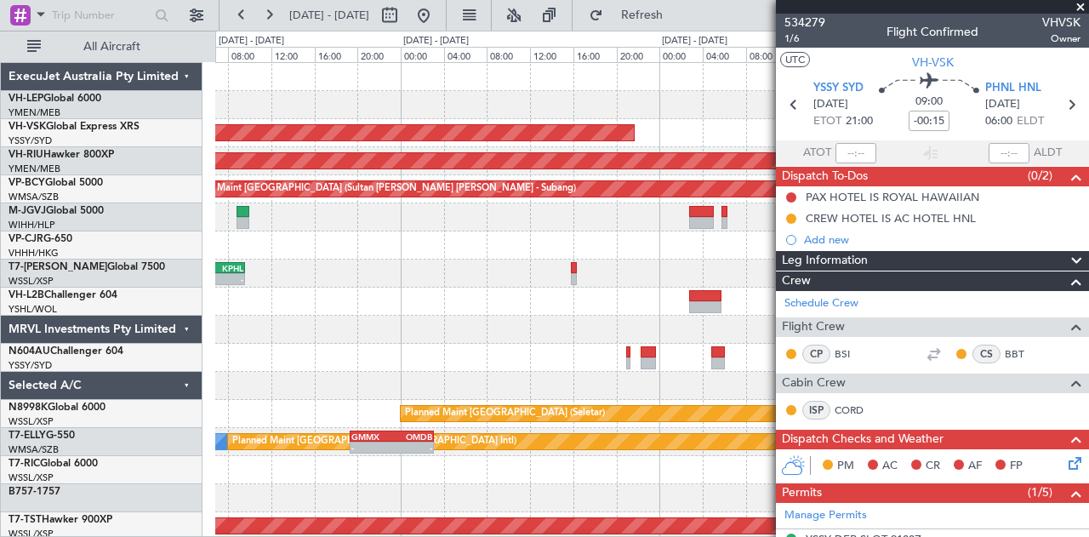
scroll to position [2, 0]
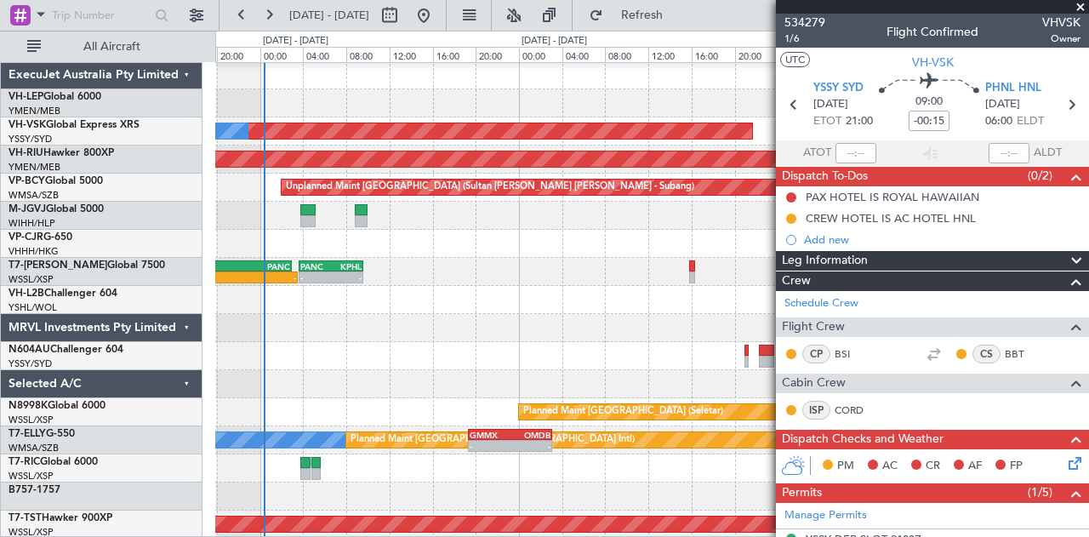
click at [500, 258] on div "- - KEWR 14:20 Z OMDW 02:15 Z PANC 03:40 Z KPHL 09:35 Z - - 15:35 Z - WSSS 15:0…" at bounding box center [652, 272] width 874 height 28
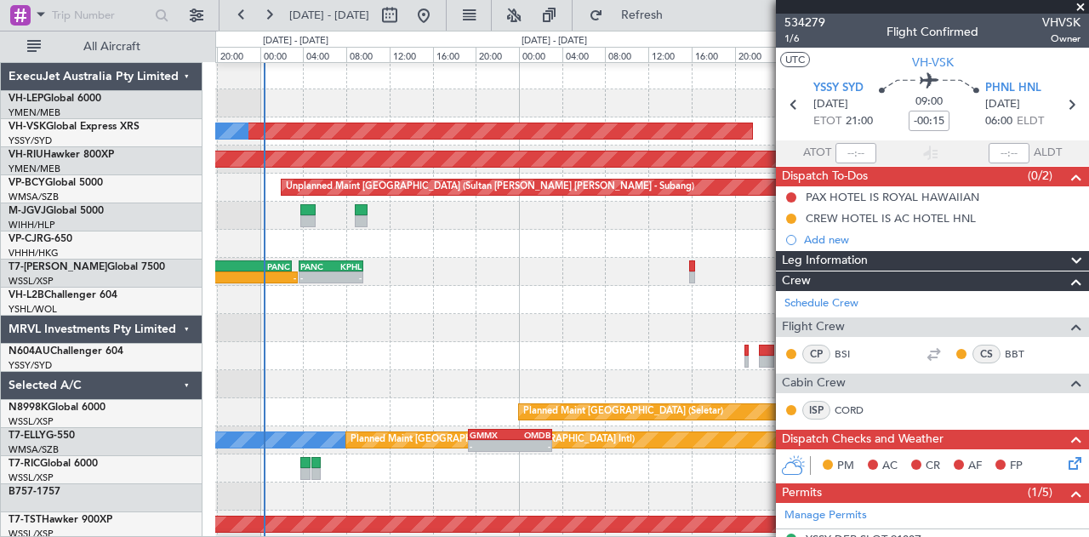
click at [386, 280] on div "- - KEWR 14:20 Z OMDW 02:15 Z PANC 03:40 Z KPHL 09:35 Z - - 15:35 Z - WSSS 15:0…" at bounding box center [652, 272] width 874 height 28
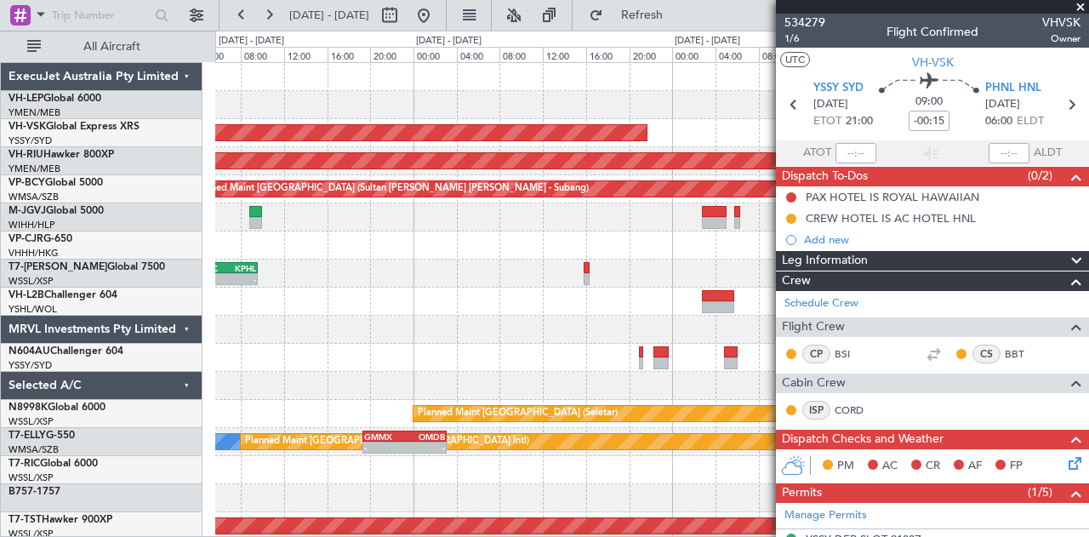
click at [481, 294] on div "Unplanned Maint Sydney ([PERSON_NAME] Intl) No Crew Planned Maint [GEOGRAPHIC_D…" at bounding box center [652, 526] width 874 height 927
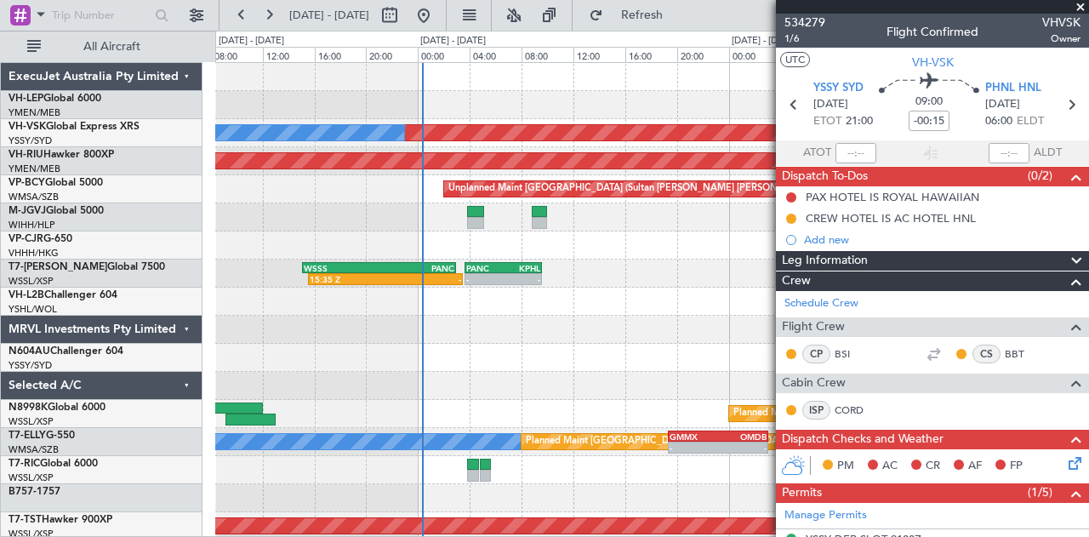
click at [661, 326] on div "Unplanned Maint Sydney ([PERSON_NAME] Intl) No Crew Planned Maint [GEOGRAPHIC_D…" at bounding box center [652, 526] width 874 height 927
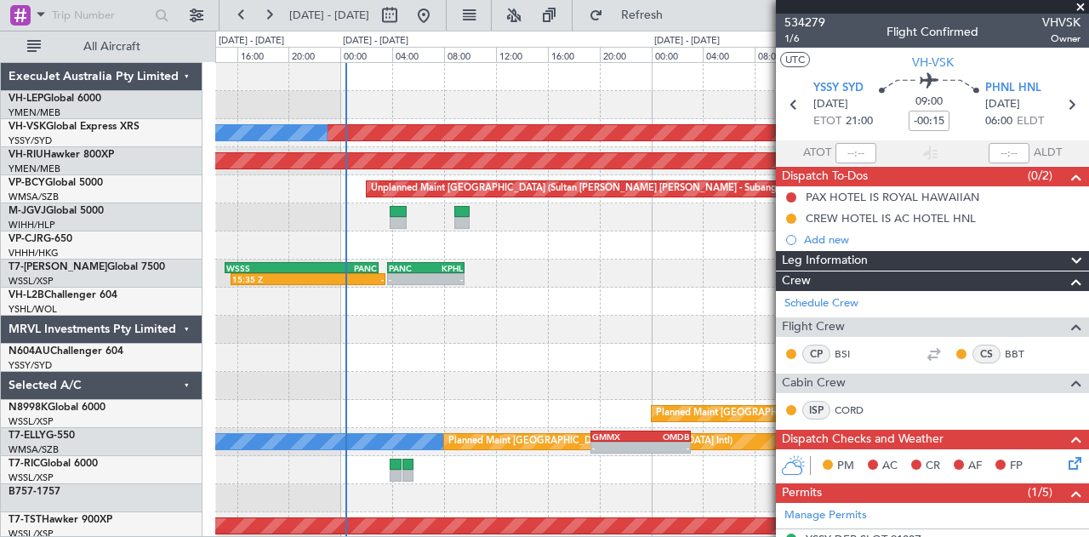
click at [586, 331] on div at bounding box center [652, 330] width 874 height 28
click at [1078, 4] on span at bounding box center [1080, 7] width 17 height 15
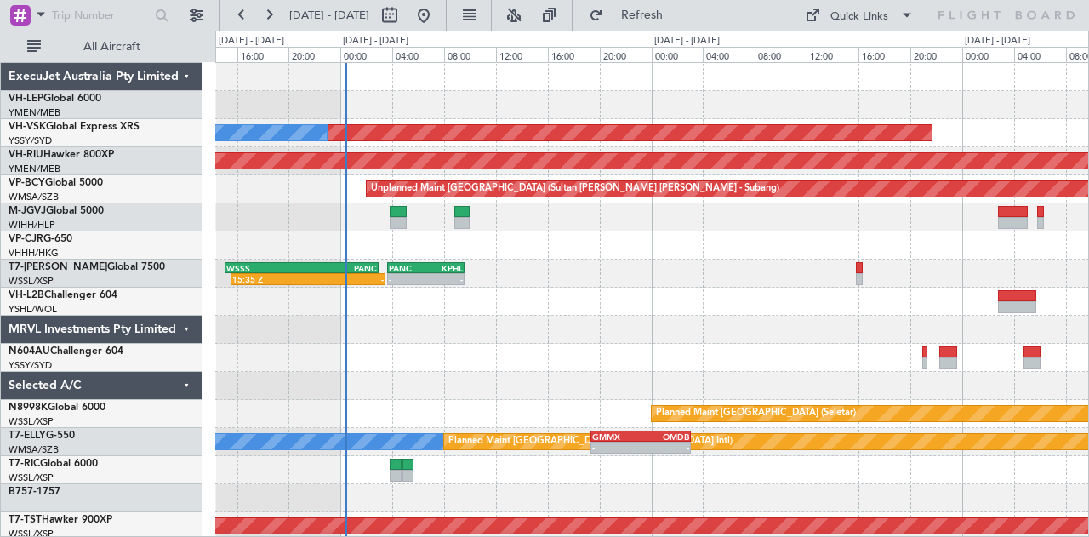
type input "0"
click at [499, 338] on div at bounding box center [652, 330] width 874 height 28
